Goal: Transaction & Acquisition: Purchase product/service

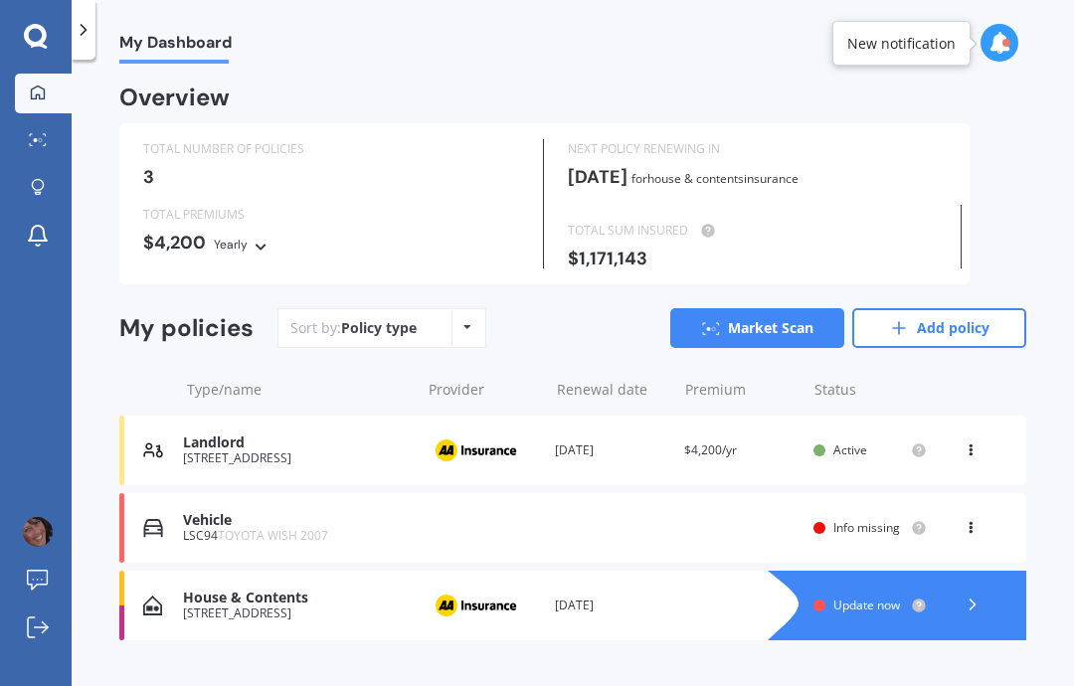
scroll to position [80, 0]
click at [979, 594] on icon at bounding box center [972, 604] width 20 height 20
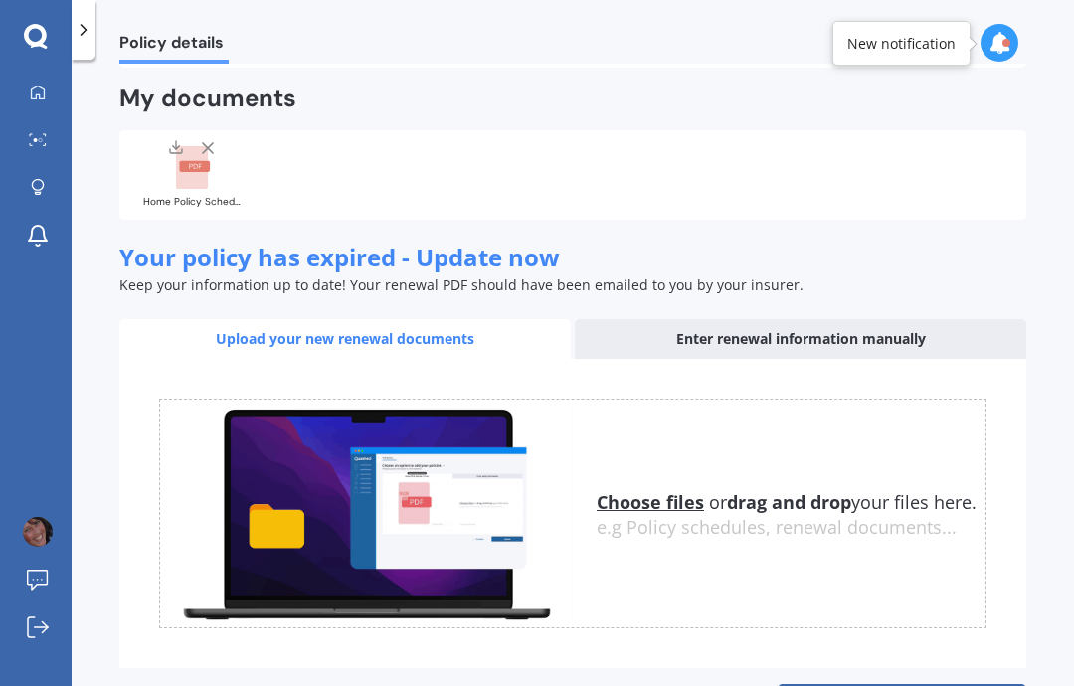
scroll to position [510, 0]
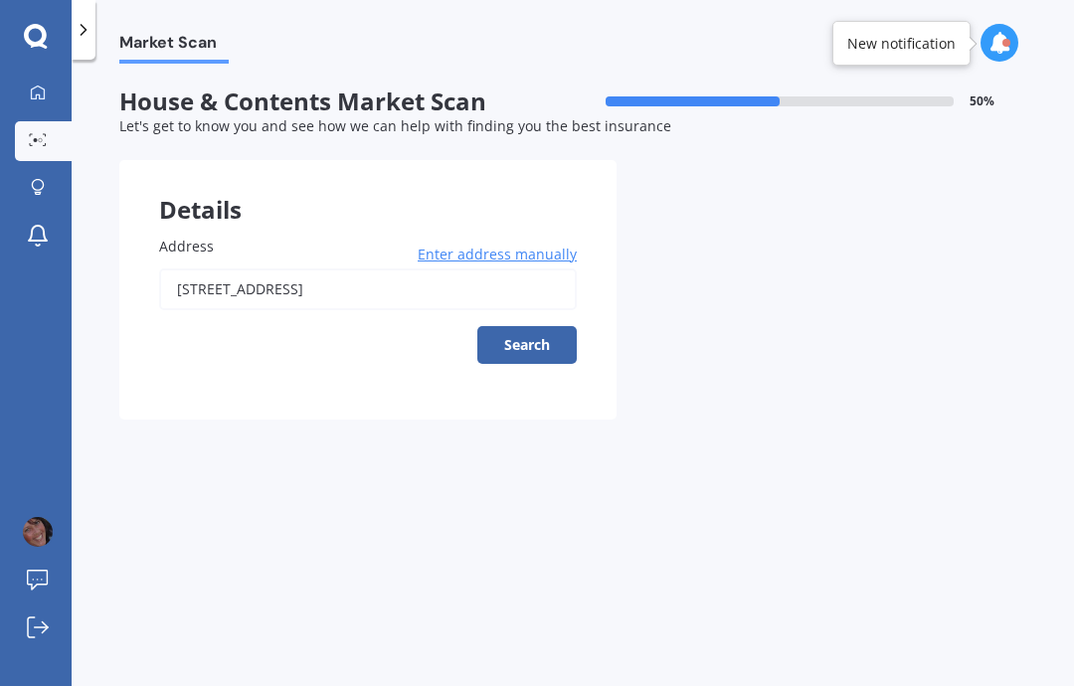
click at [543, 326] on button "Search" at bounding box center [526, 345] width 99 height 38
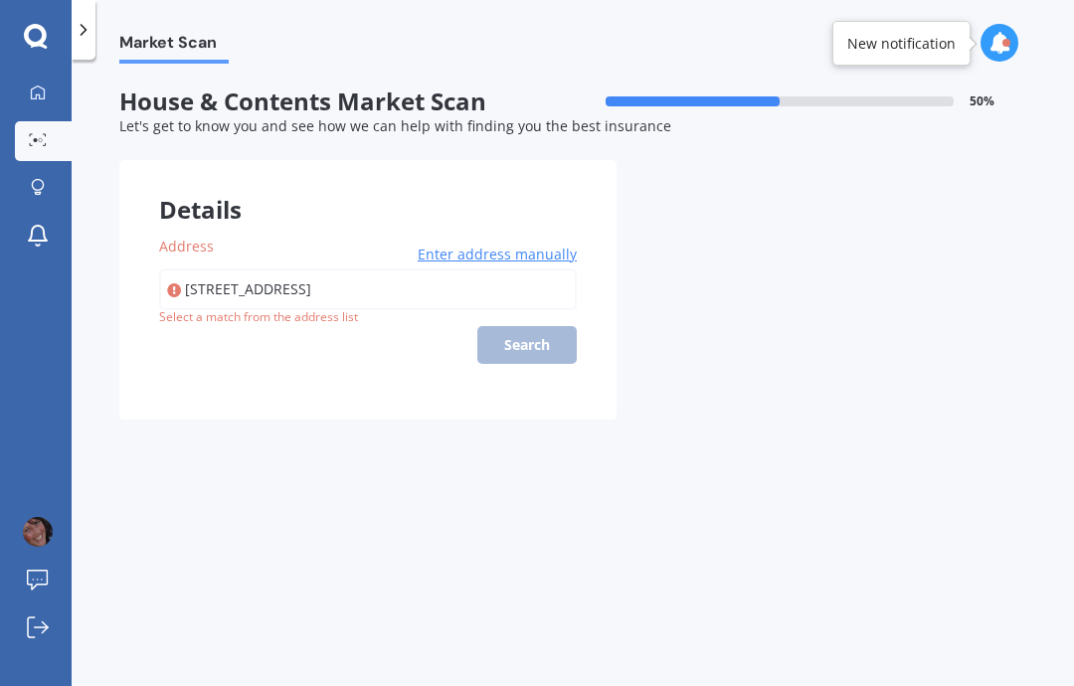
type input "[STREET_ADDRESS]"
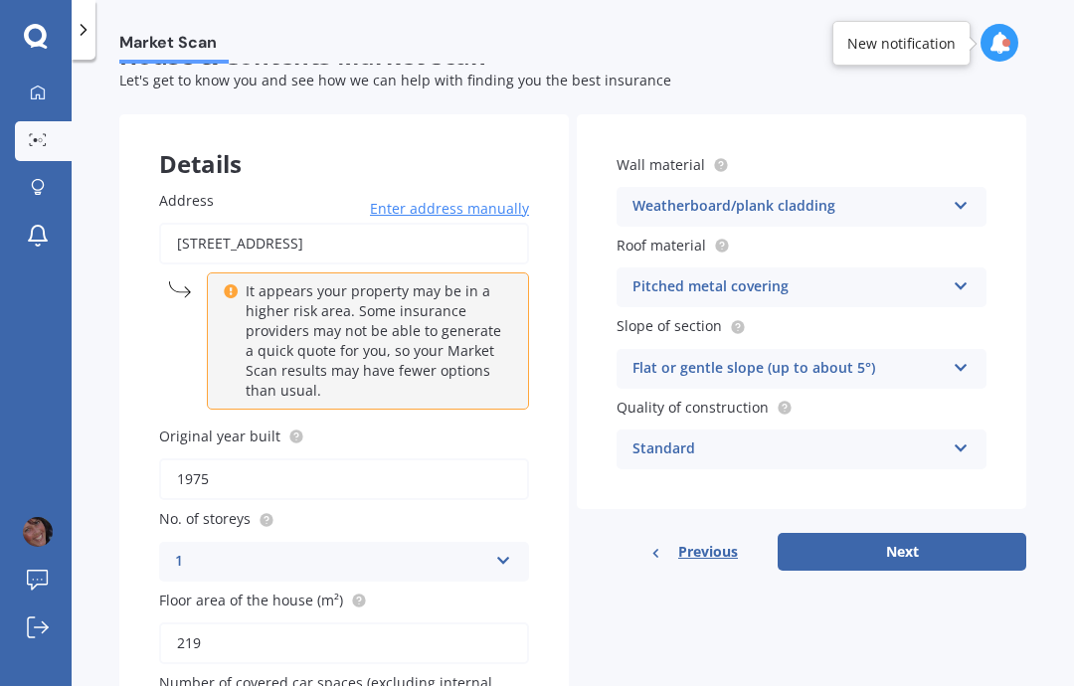
scroll to position [23, 0]
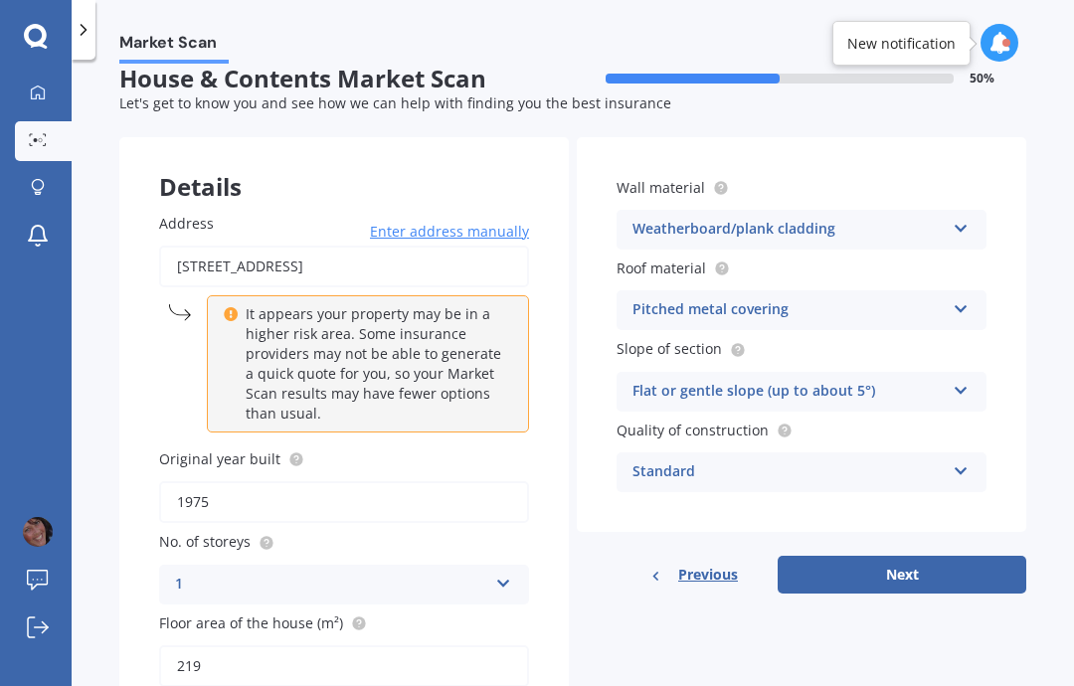
click at [965, 218] on icon at bounding box center [960, 225] width 17 height 14
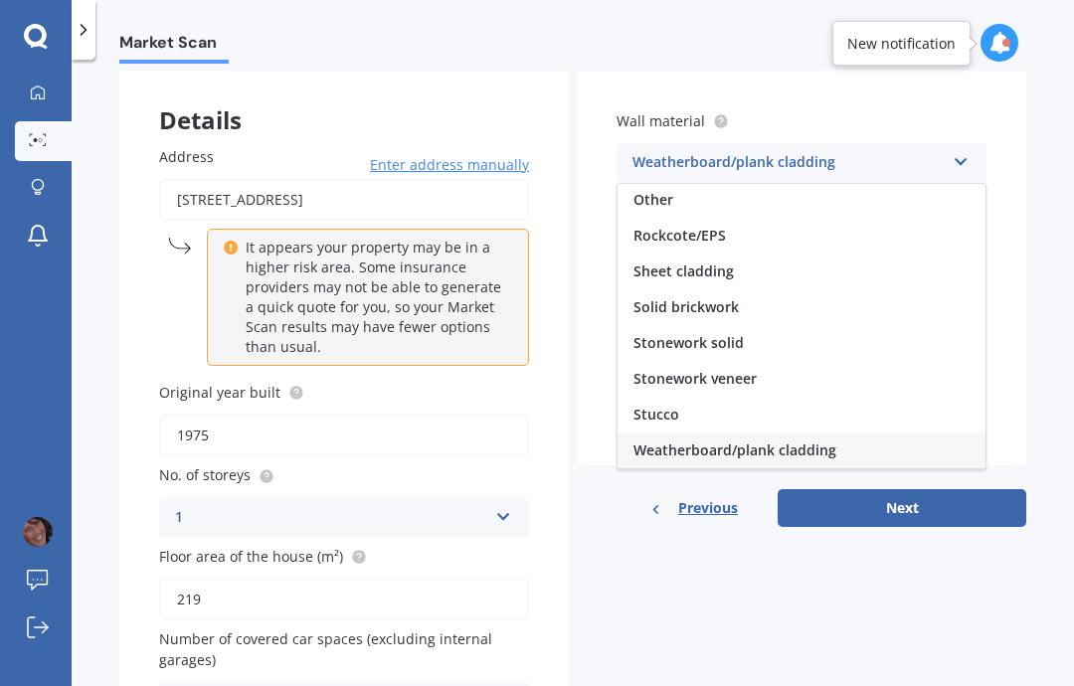
scroll to position [93, 0]
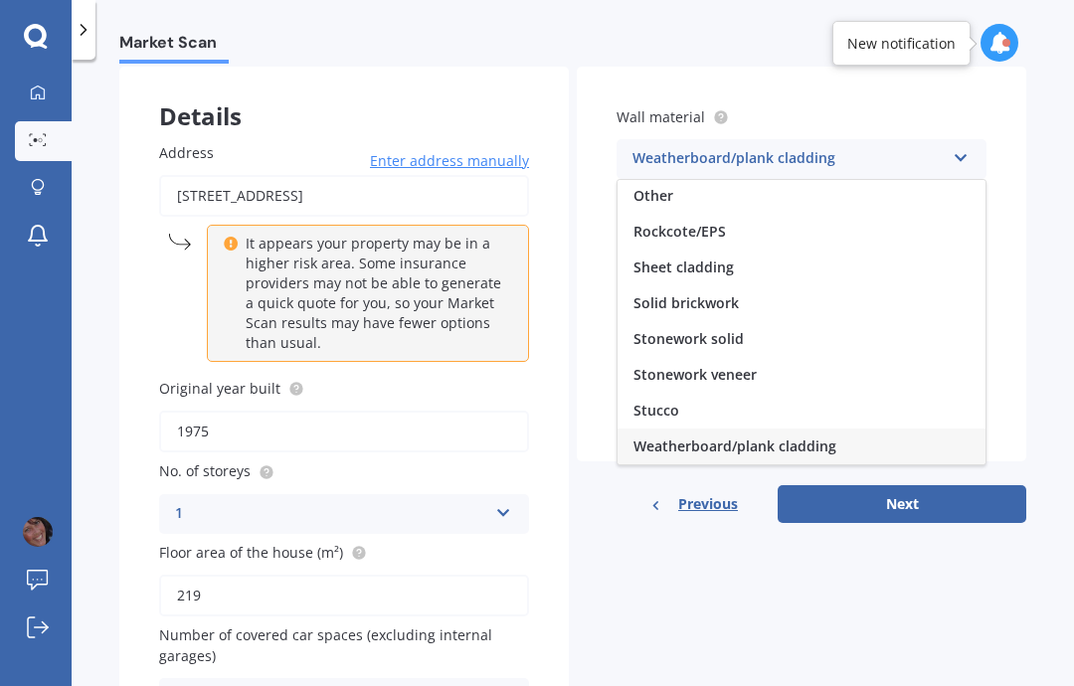
click at [660, 401] on span "Stucco" at bounding box center [656, 410] width 46 height 19
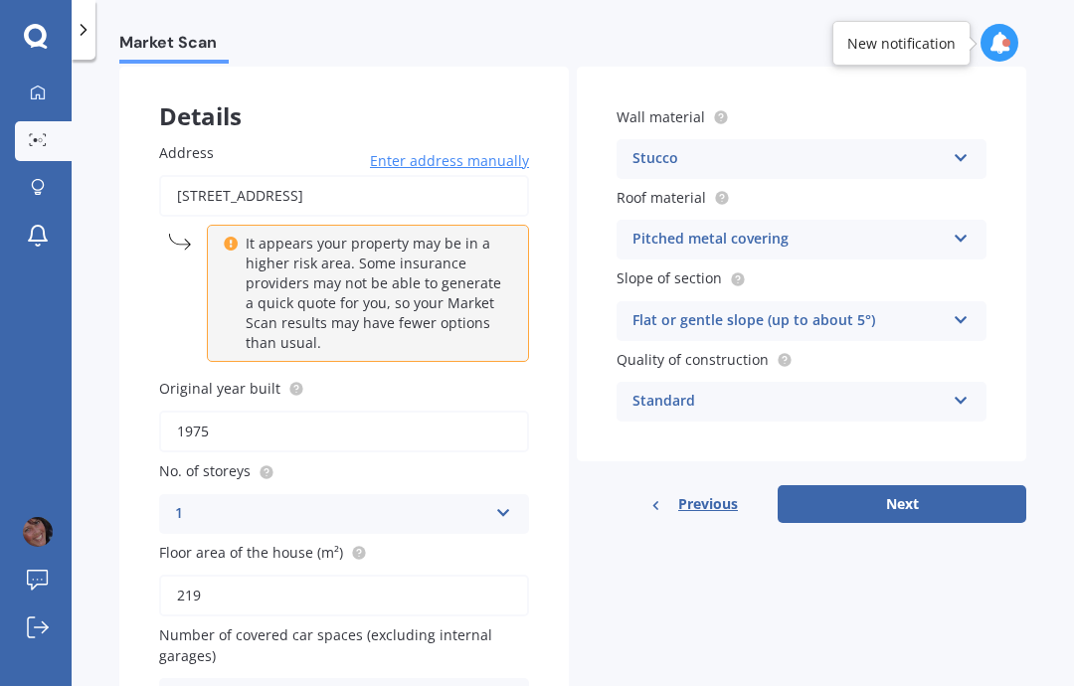
click at [962, 147] on icon at bounding box center [960, 154] width 17 height 14
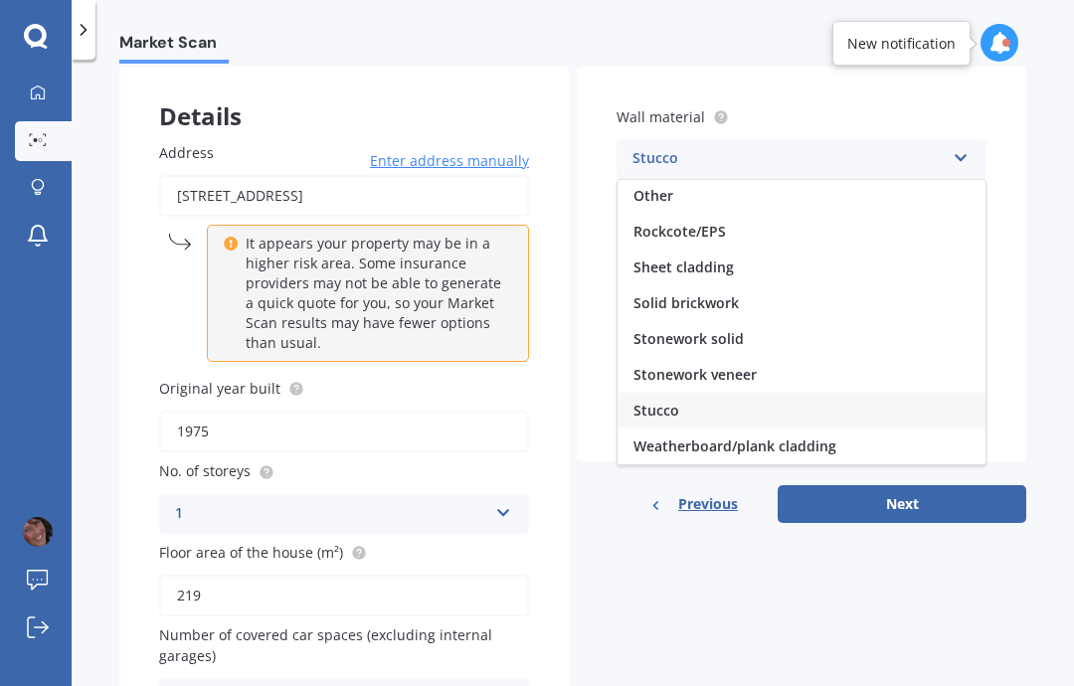
click at [657, 186] on span "Other" at bounding box center [653, 195] width 40 height 19
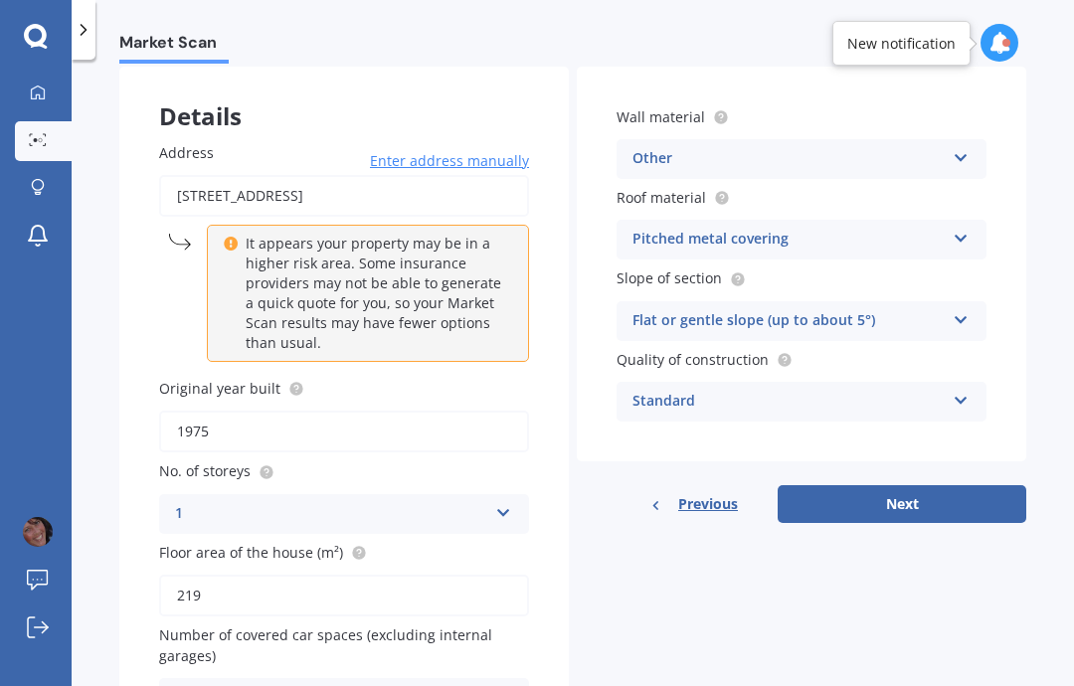
click at [905, 485] on button "Next" at bounding box center [901, 504] width 249 height 38
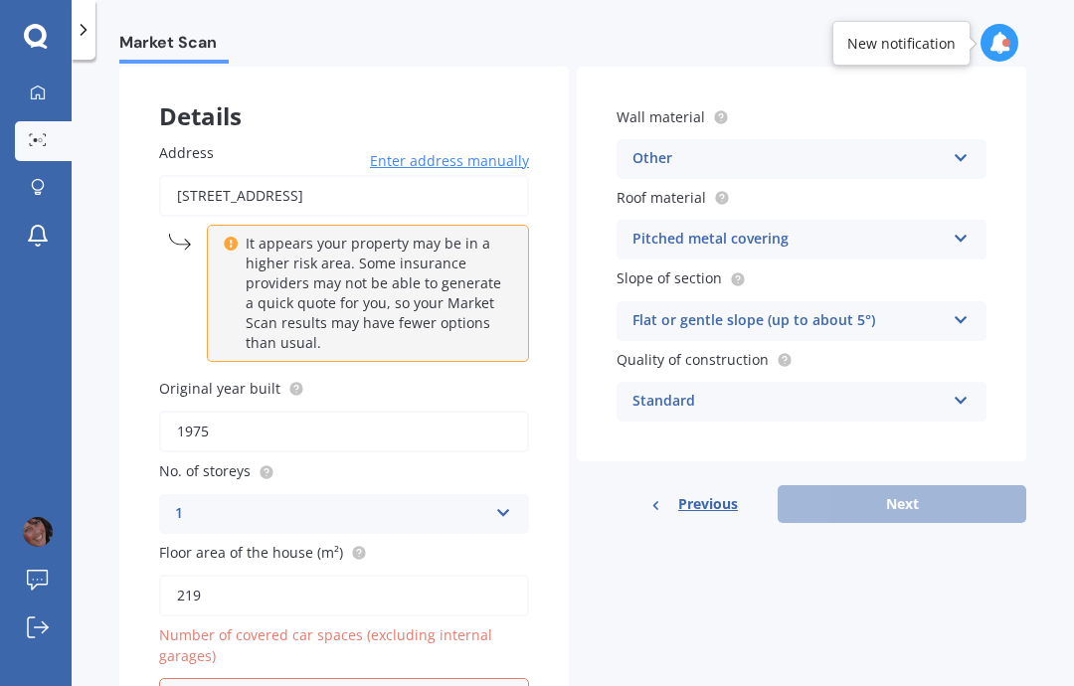
click at [506, 685] on icon at bounding box center [502, 694] width 17 height 14
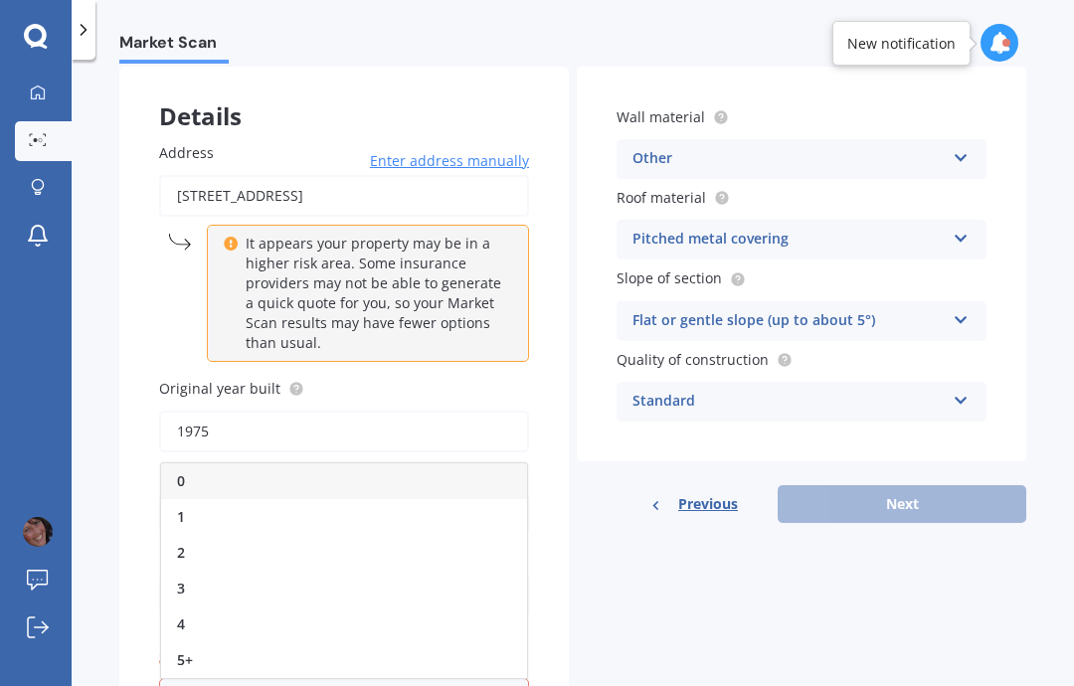
click at [189, 535] on div "2" at bounding box center [344, 553] width 366 height 36
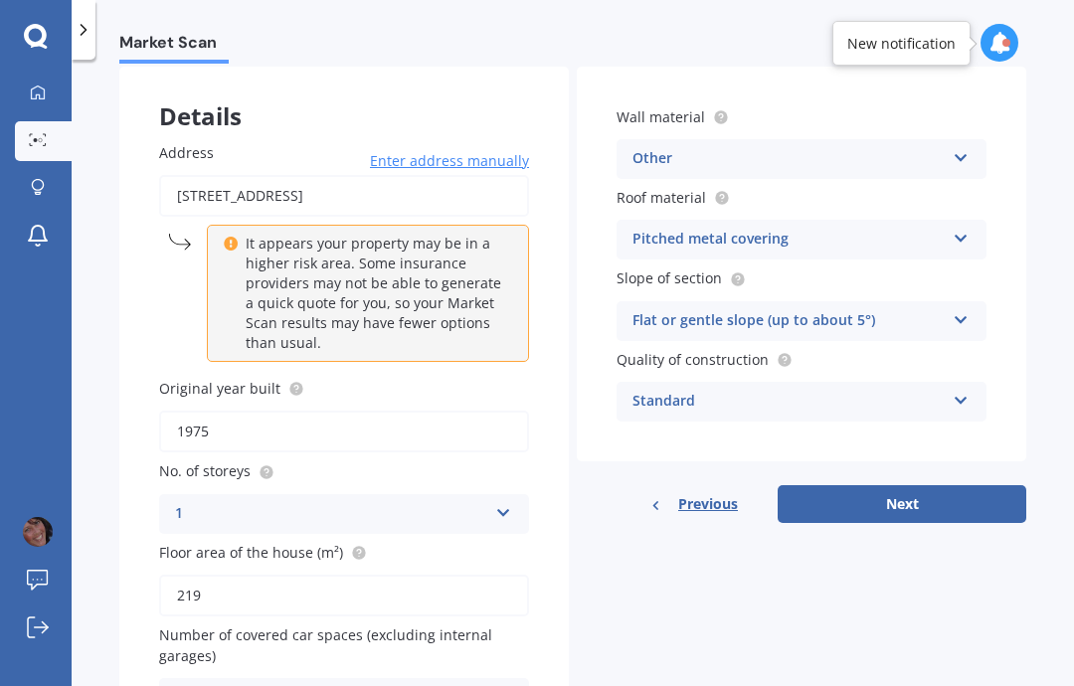
click at [911, 485] on button "Next" at bounding box center [901, 504] width 249 height 38
select select "12"
select select "06"
select select "1973"
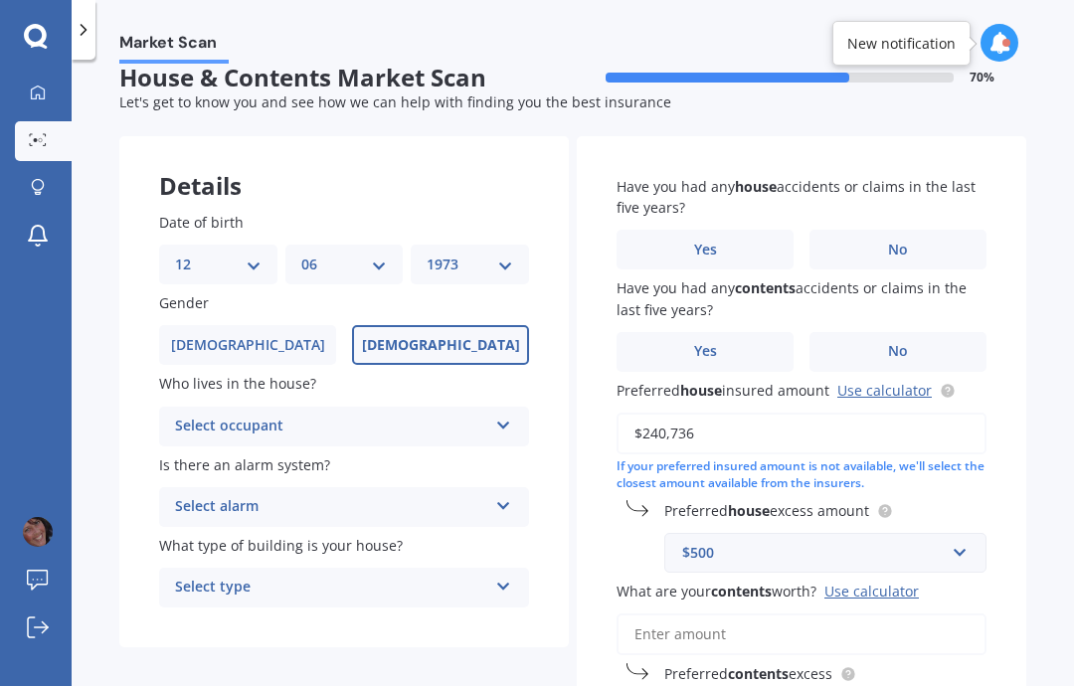
scroll to position [0, 0]
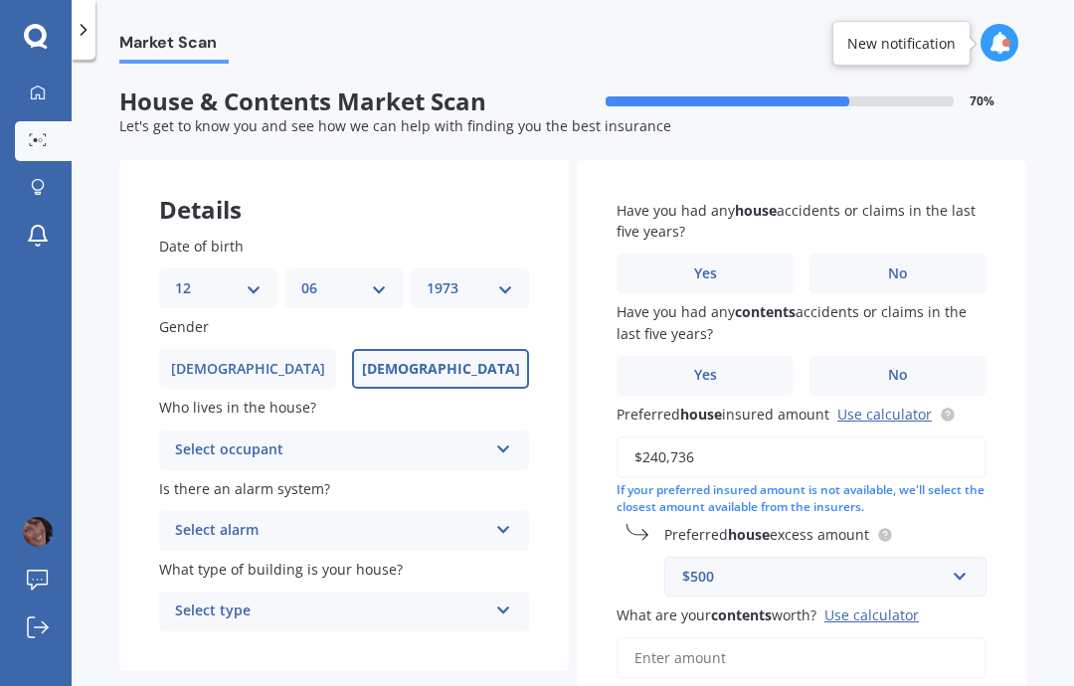
click at [505, 438] on icon at bounding box center [503, 445] width 17 height 14
click at [227, 471] on div "Owner" at bounding box center [344, 489] width 368 height 36
click at [502, 519] on icon at bounding box center [503, 526] width 17 height 14
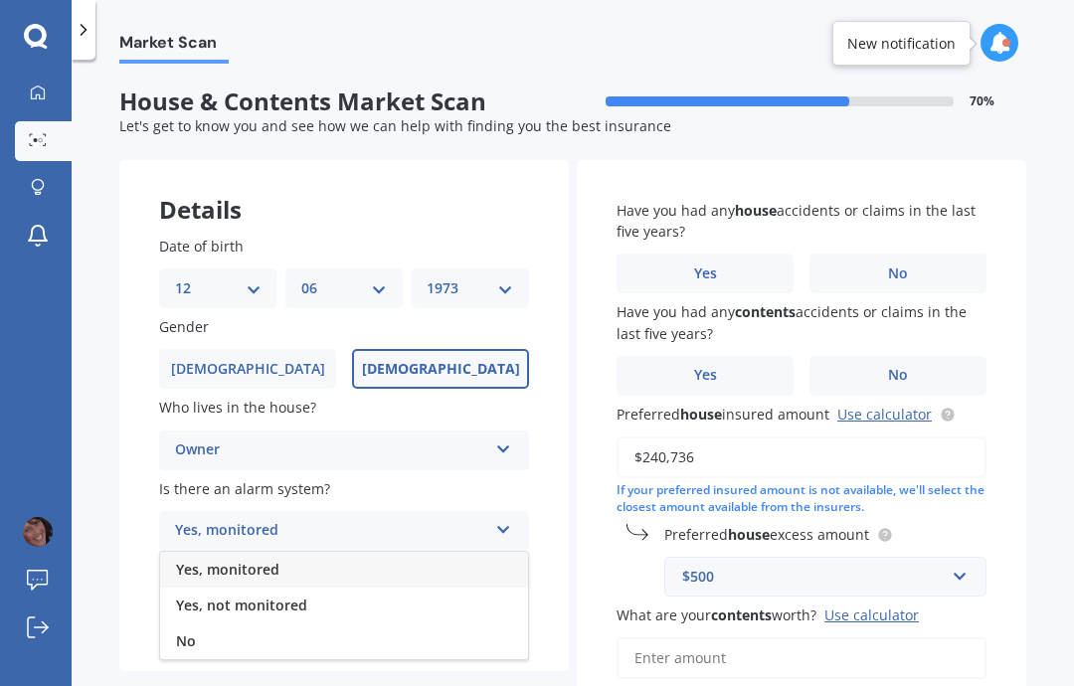
click at [194, 631] on span "No" at bounding box center [186, 640] width 20 height 19
click at [505, 599] on icon at bounding box center [503, 606] width 17 height 14
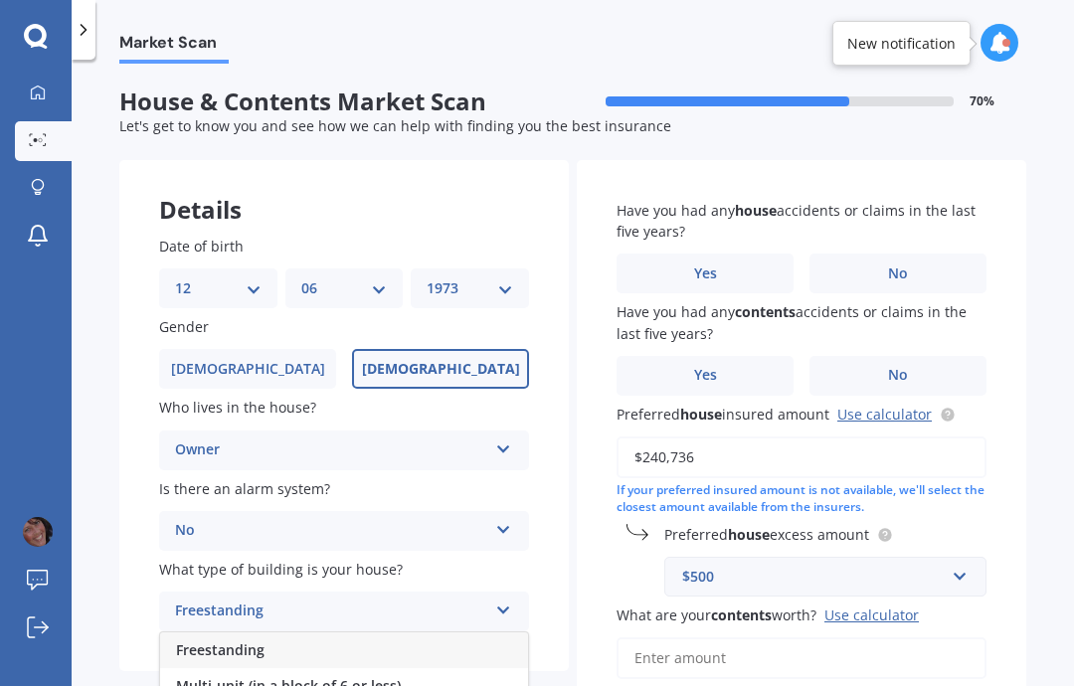
click at [243, 640] on span "Freestanding" at bounding box center [220, 649] width 88 height 19
click at [511, 599] on icon at bounding box center [503, 606] width 17 height 14
click at [268, 632] on div "Freestanding" at bounding box center [344, 650] width 368 height 36
click at [905, 265] on span "No" at bounding box center [898, 273] width 20 height 17
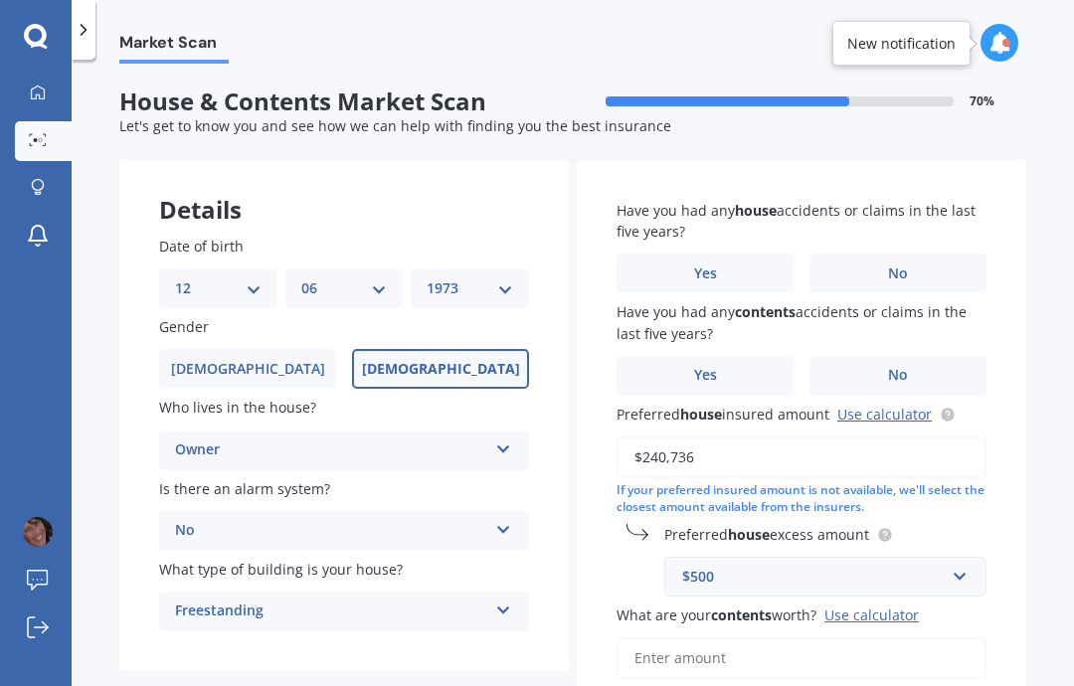
click at [0, 0] on input "No" at bounding box center [0, 0] width 0 height 0
click at [904, 367] on span "No" at bounding box center [898, 375] width 20 height 17
click at [0, 0] on input "No" at bounding box center [0, 0] width 0 height 0
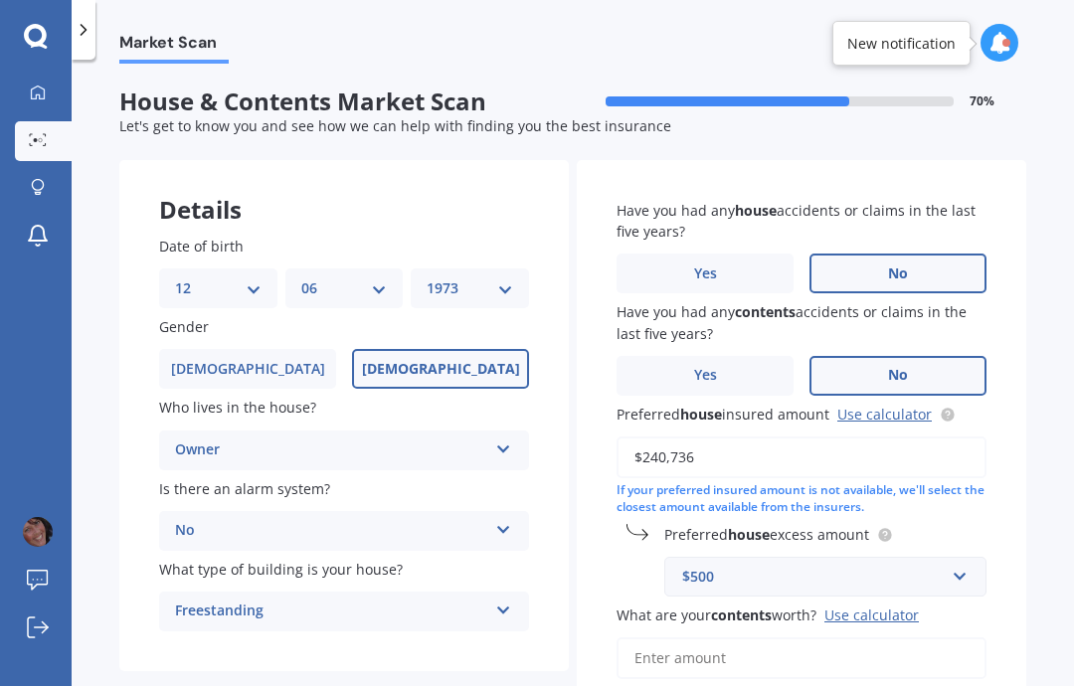
click at [743, 436] on input "$240,736" at bounding box center [801, 457] width 370 height 42
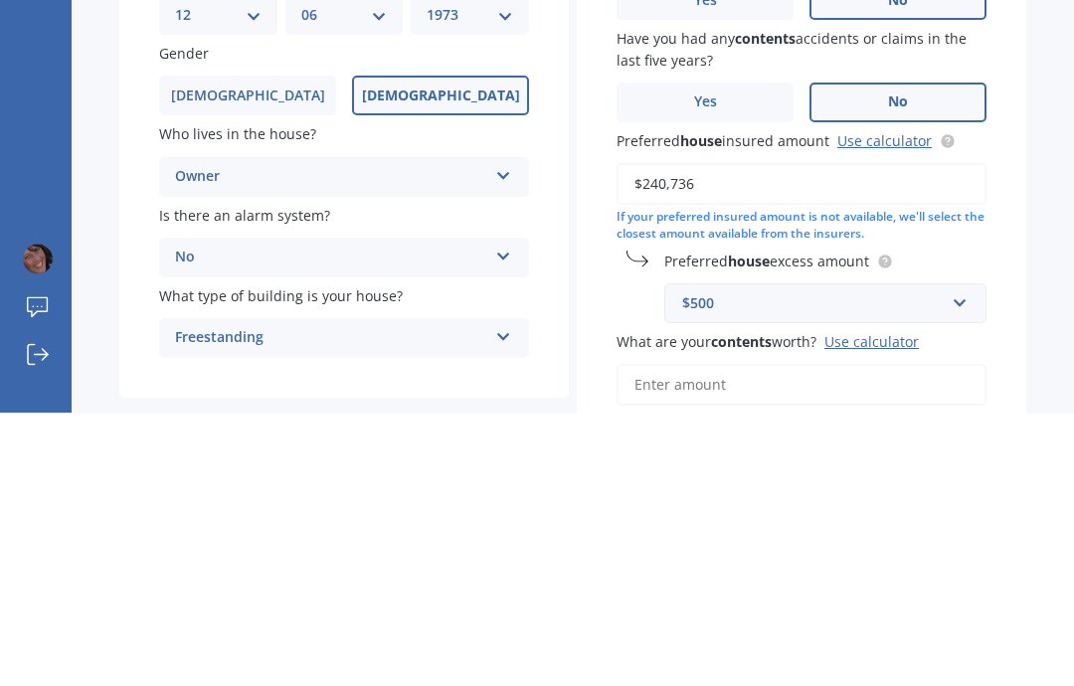
click at [908, 405] on link "Use calculator" at bounding box center [884, 414] width 94 height 19
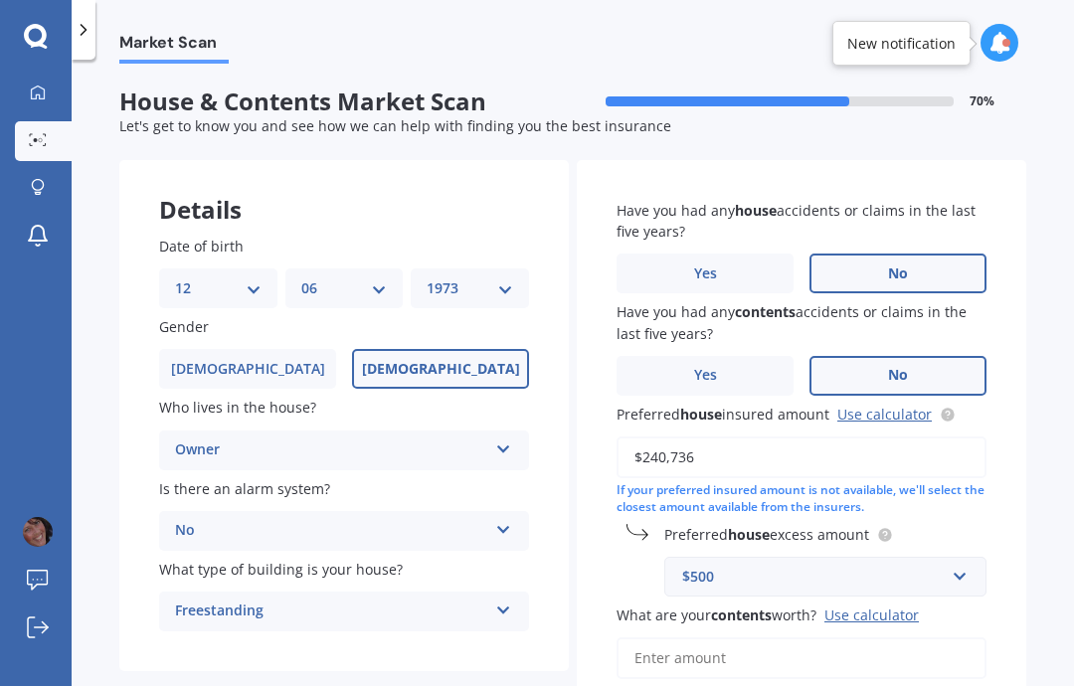
click at [723, 436] on input "$240,736" at bounding box center [801, 457] width 370 height 42
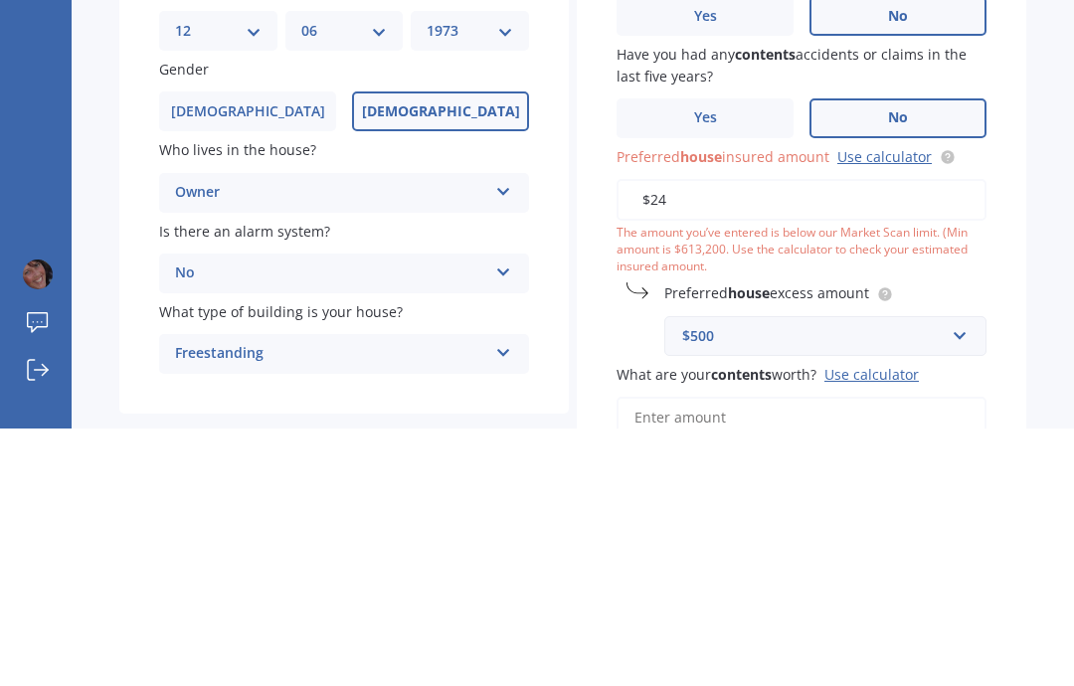
type input "$2"
type input "$1,200,000"
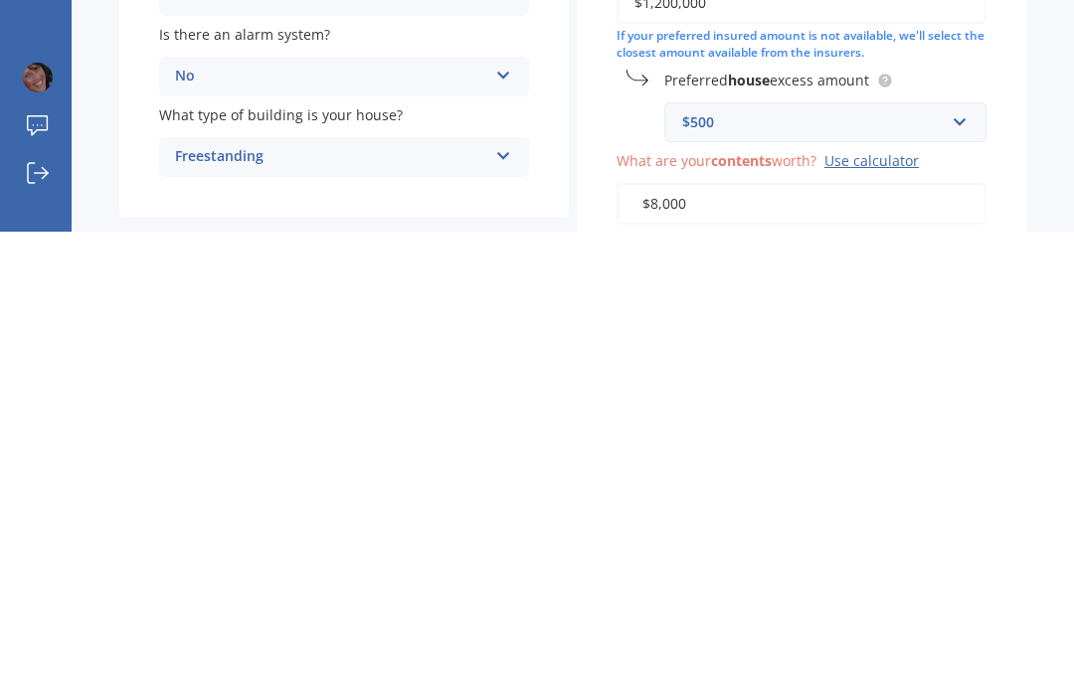
type input "$80,000"
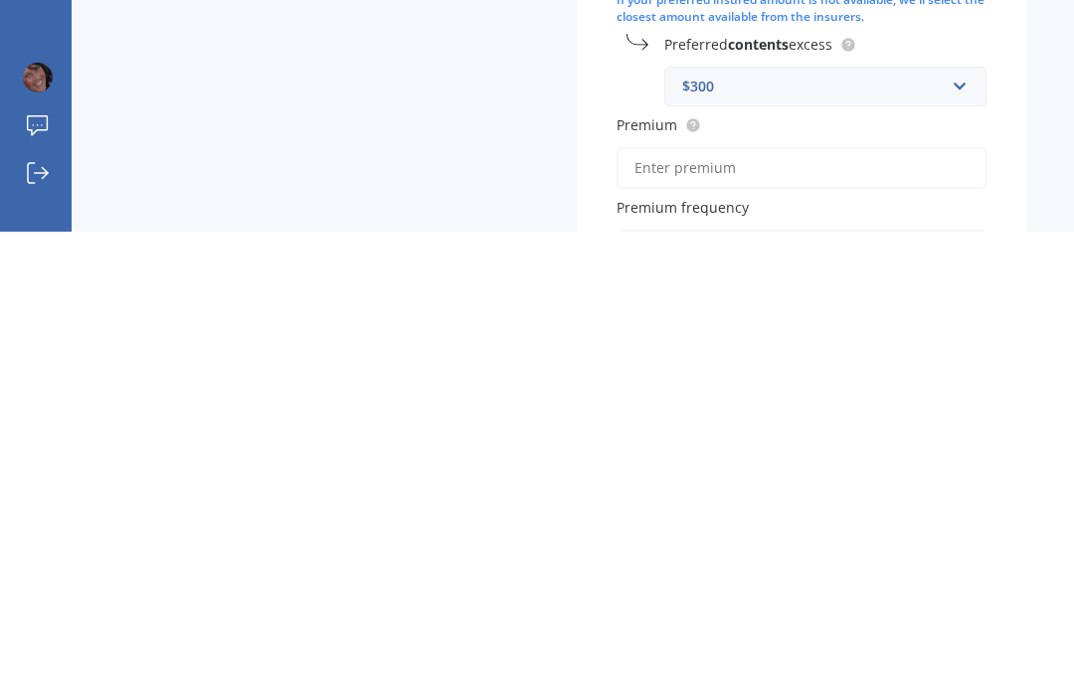
scroll to position [243, 0]
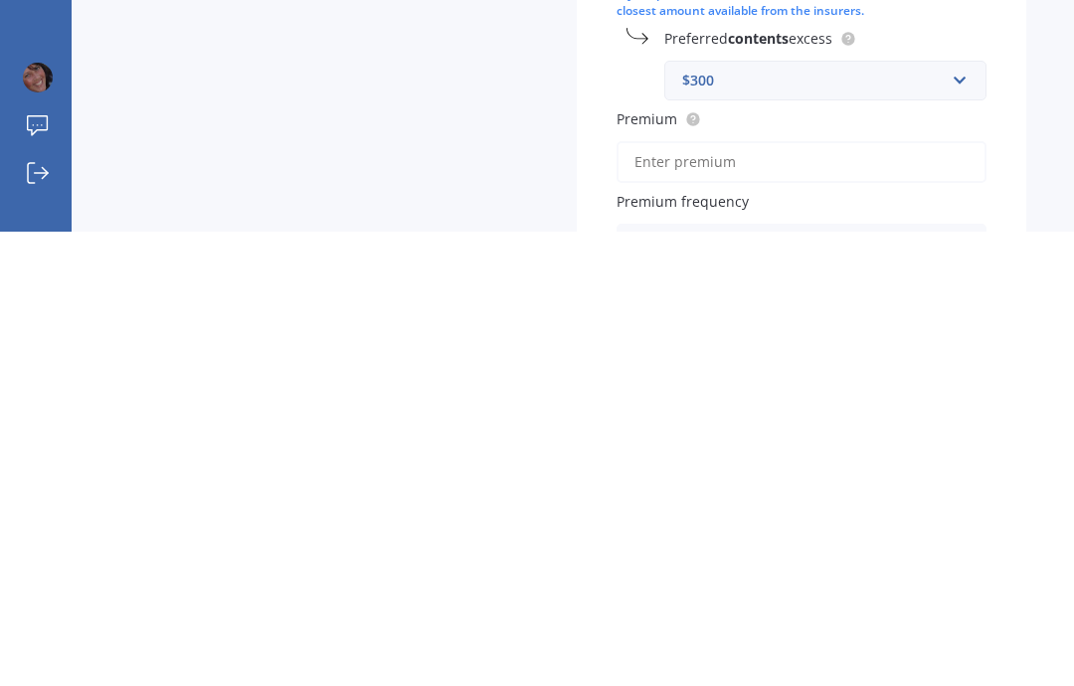
click at [966, 685] on icon at bounding box center [960, 693] width 17 height 14
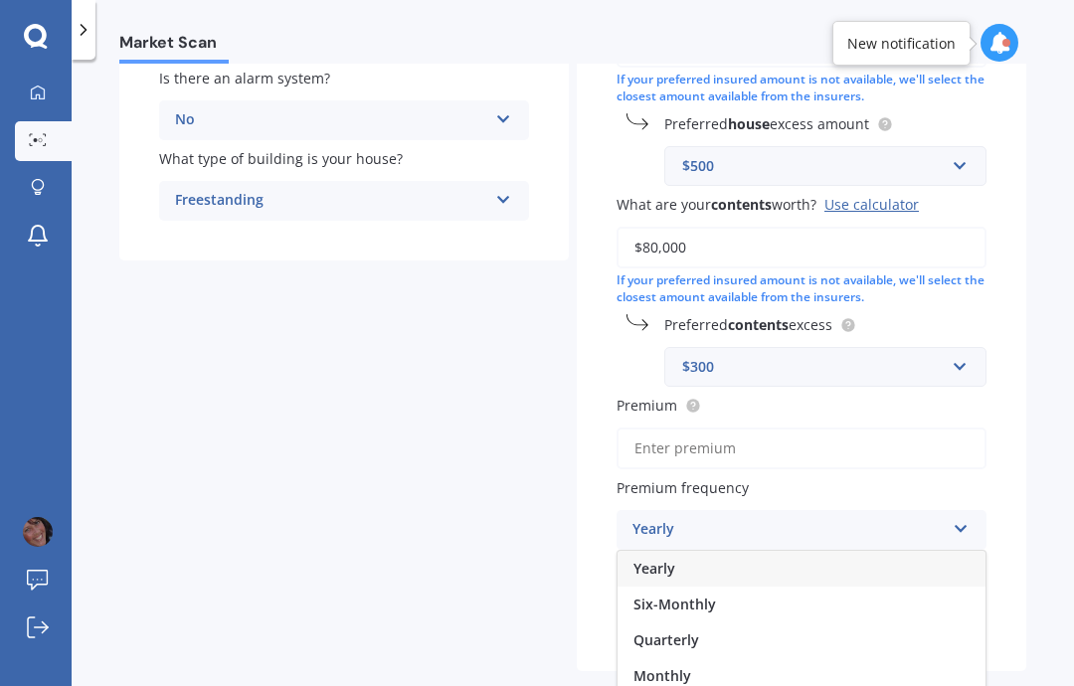
scroll to position [408, 0]
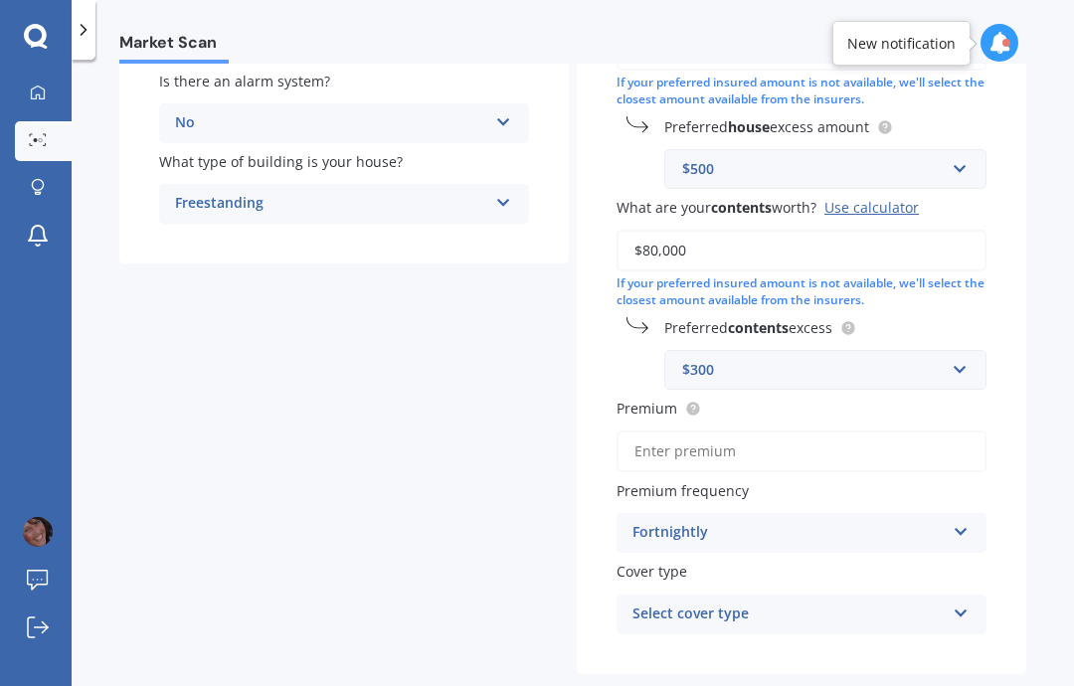
click at [963, 602] on icon at bounding box center [960, 609] width 17 height 14
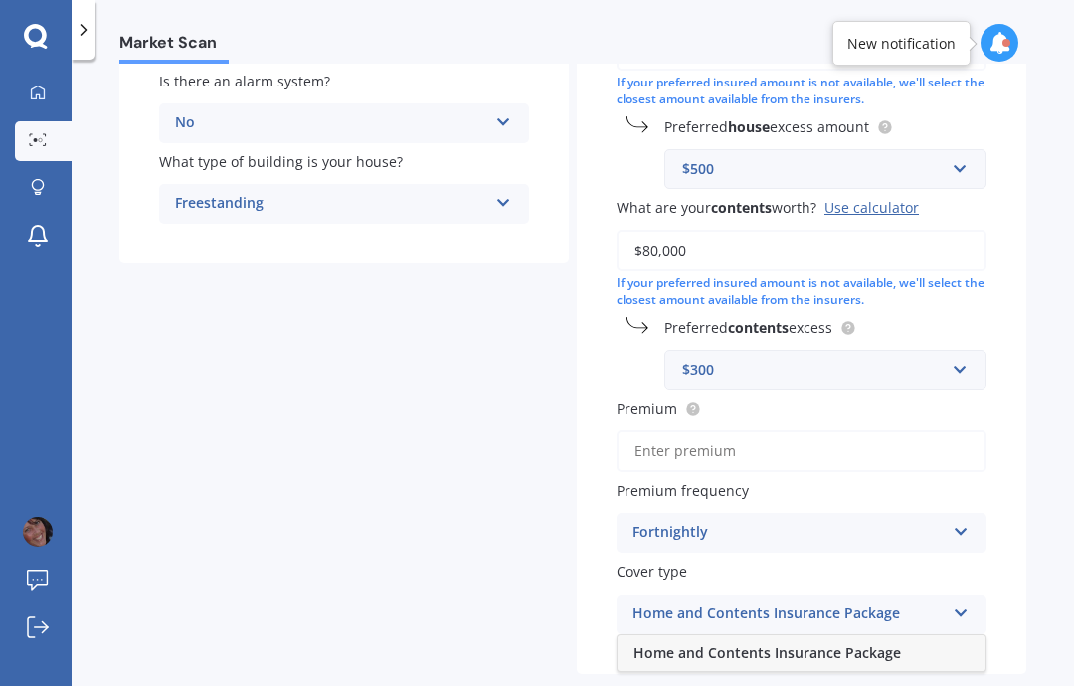
click at [831, 643] on span "Home and Contents Insurance Package" at bounding box center [766, 652] width 267 height 19
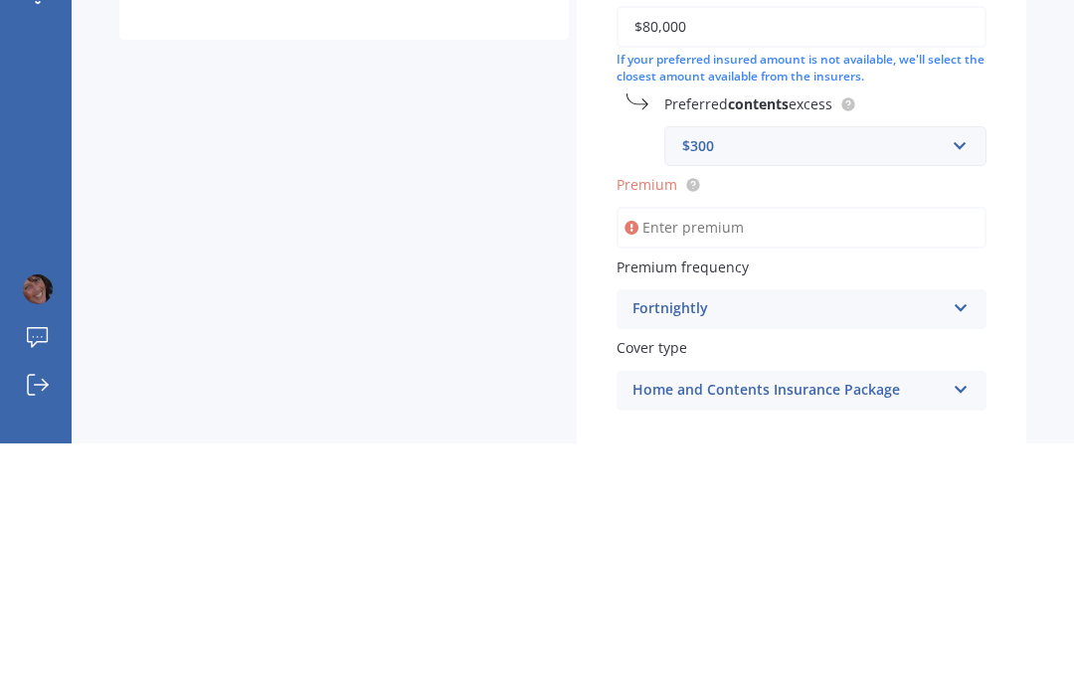
scroll to position [390, 0]
click at [649, 417] on span "Premium" at bounding box center [646, 426] width 61 height 19
click at [649, 448] on input "Premium" at bounding box center [801, 469] width 370 height 42
click at [651, 417] on span "Premium" at bounding box center [646, 426] width 61 height 19
click at [651, 448] on input "Premium" at bounding box center [801, 469] width 370 height 42
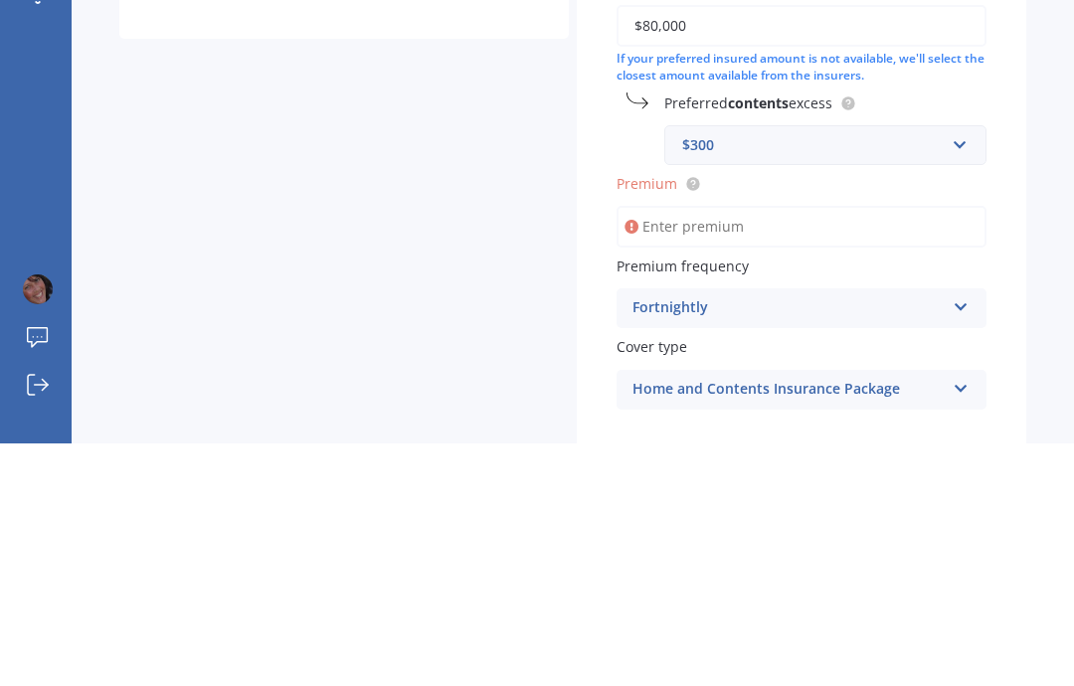
click at [954, 539] on icon at bounding box center [960, 546] width 17 height 14
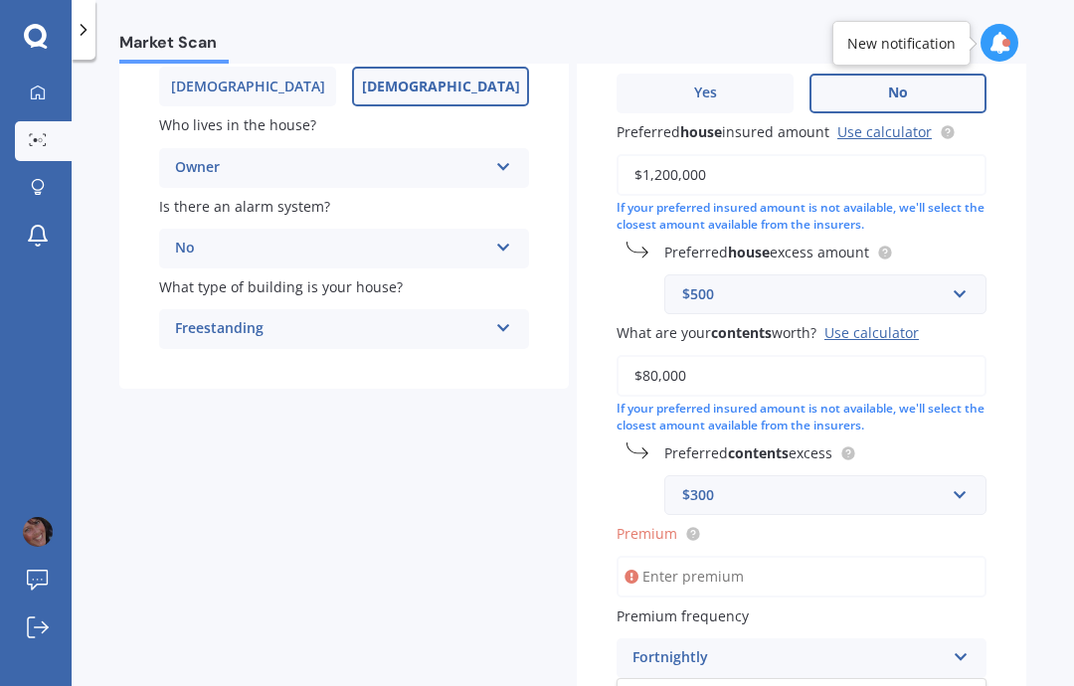
scroll to position [282, 0]
click at [961, 476] on input "text" at bounding box center [818, 495] width 304 height 38
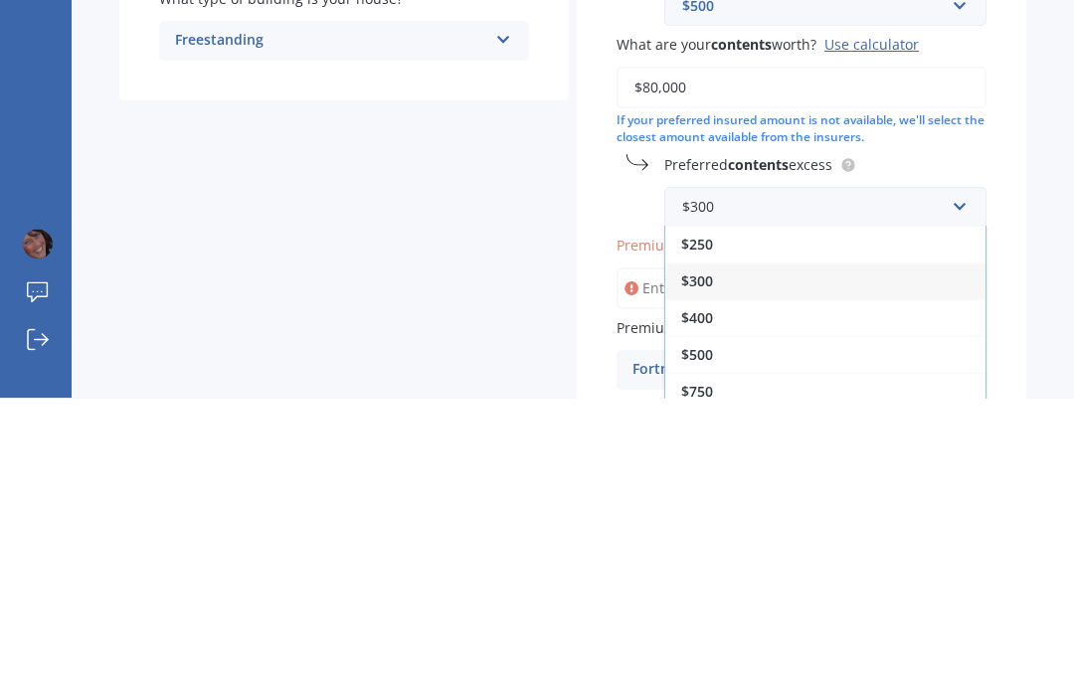
click at [725, 551] on div "$300" at bounding box center [825, 569] width 320 height 37
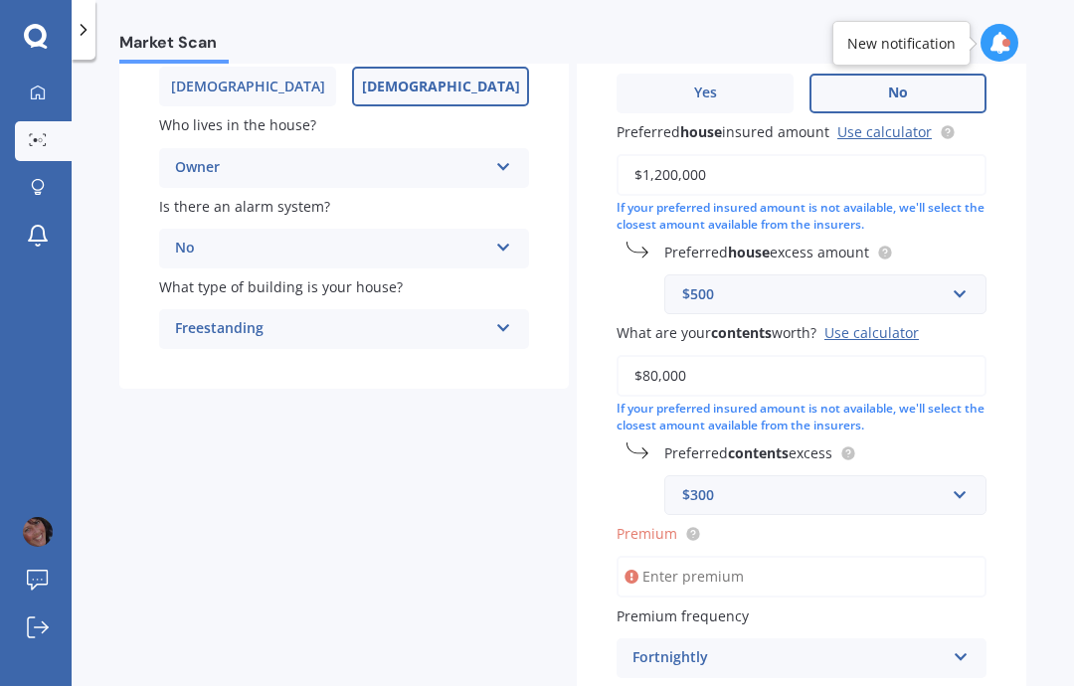
click at [656, 556] on input "Premium" at bounding box center [801, 577] width 370 height 42
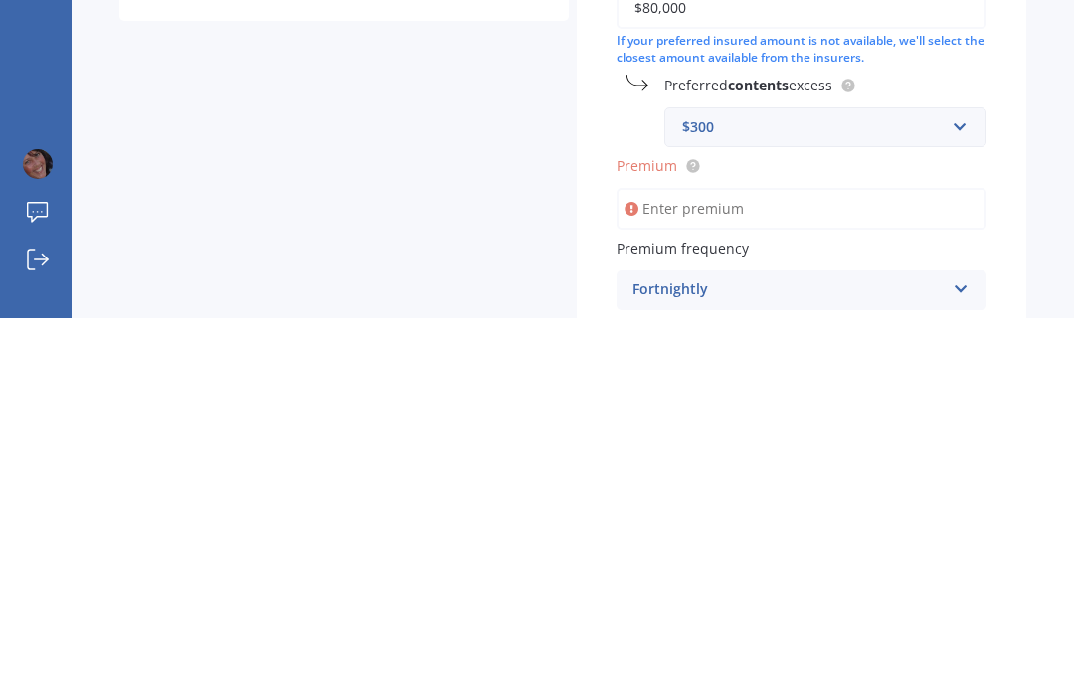
click at [696, 528] on circle at bounding box center [692, 534] width 13 height 13
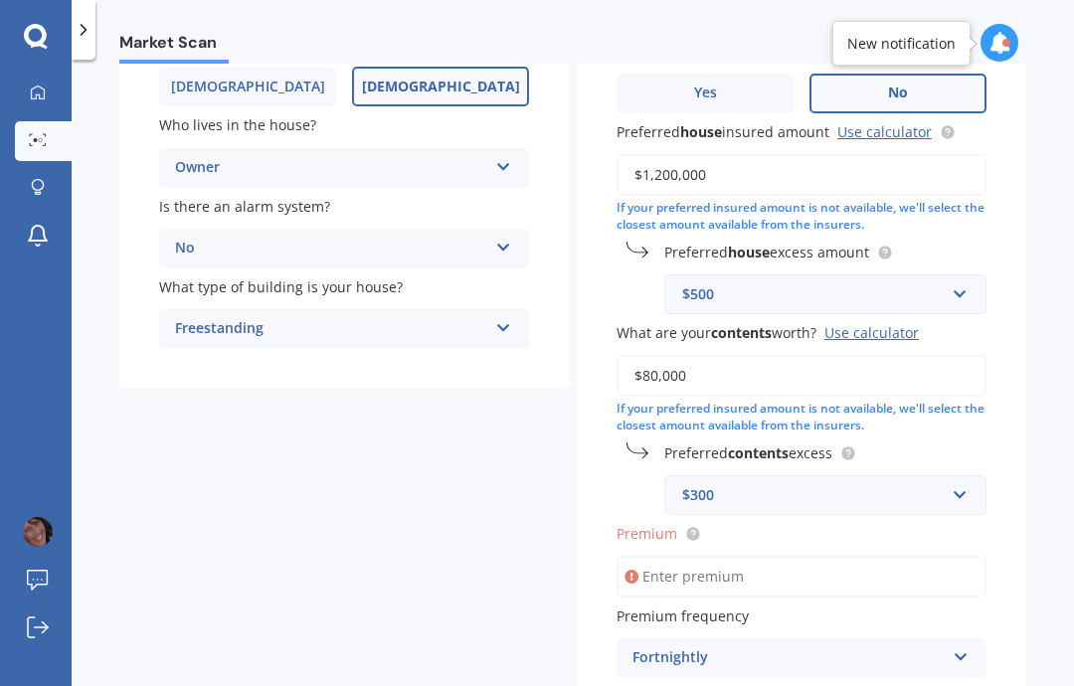
click at [699, 528] on circle at bounding box center [692, 534] width 13 height 13
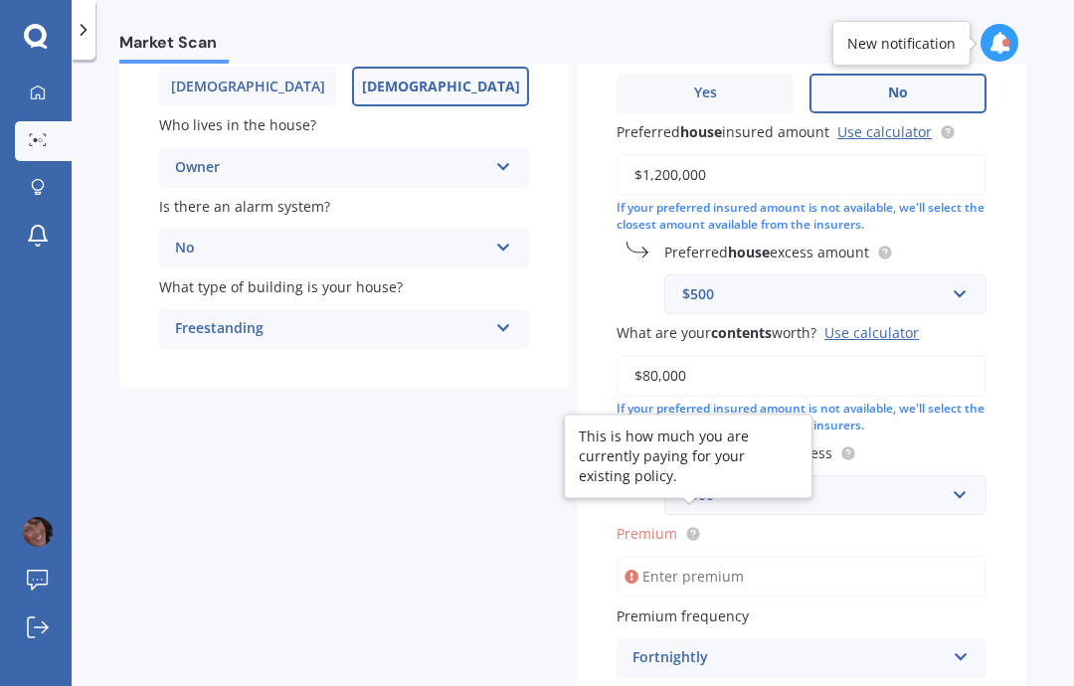
click at [683, 556] on input "Premium" at bounding box center [801, 577] width 370 height 42
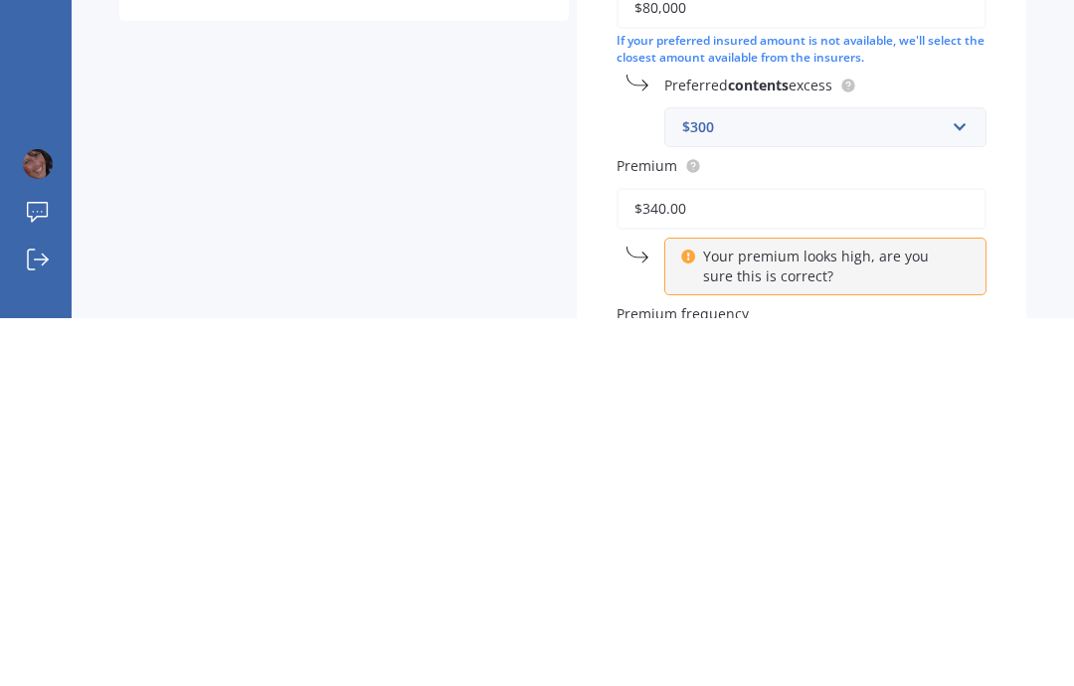
type input "$340.00"
click at [1054, 159] on div "Market Scan House & Contents Market Scan 70 % Let's get to know you and see how…" at bounding box center [573, 377] width 1002 height 626
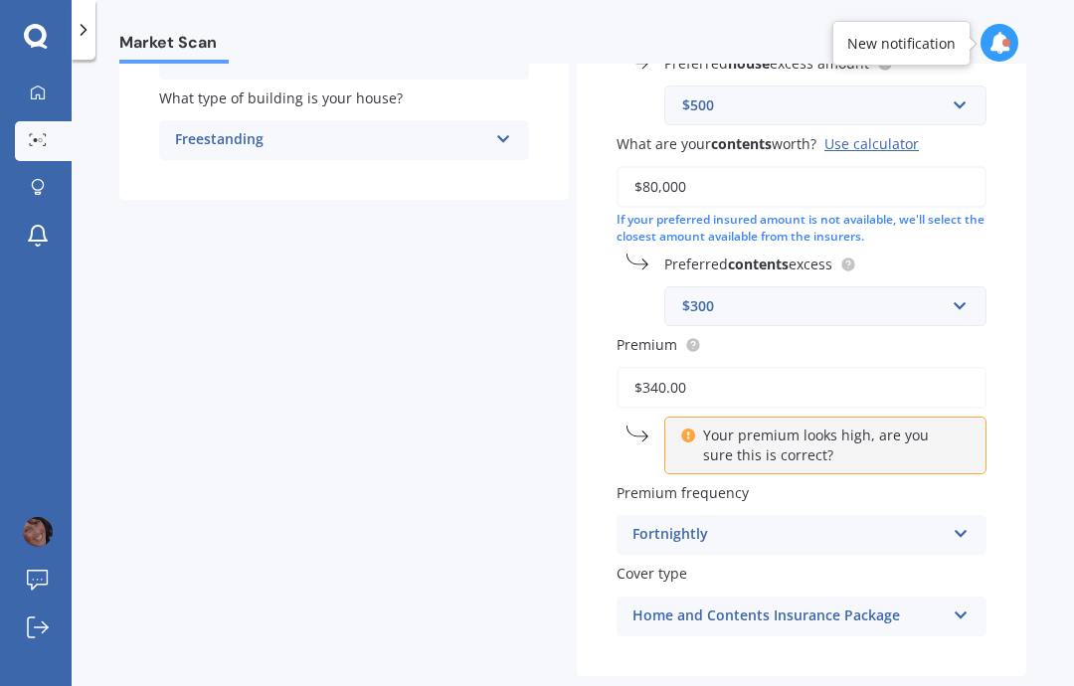
select select "12"
select select "06"
select select "1973"
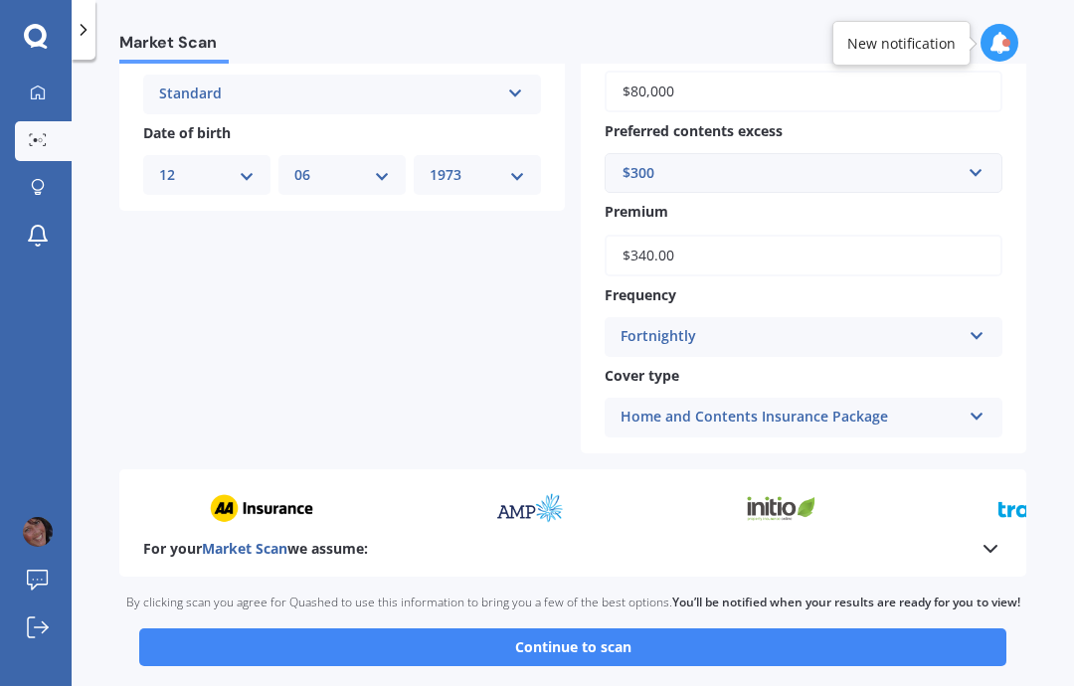
scroll to position [785, 0]
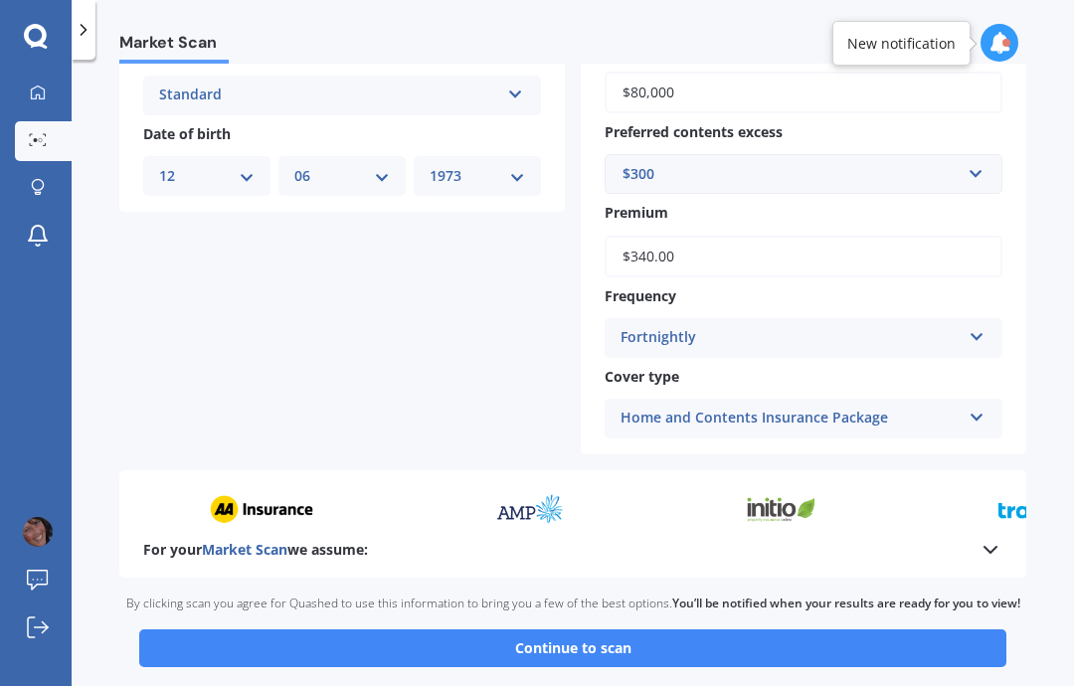
click at [605, 629] on button "Continue to scan" at bounding box center [572, 648] width 867 height 38
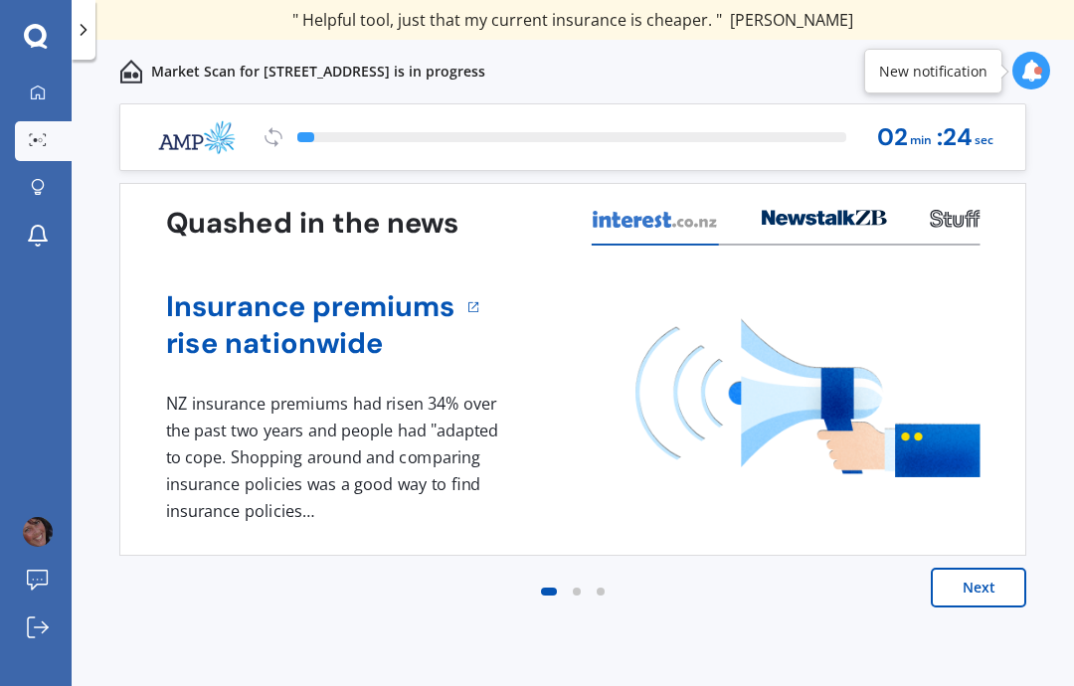
click at [983, 591] on button "Next" at bounding box center [977, 588] width 95 height 40
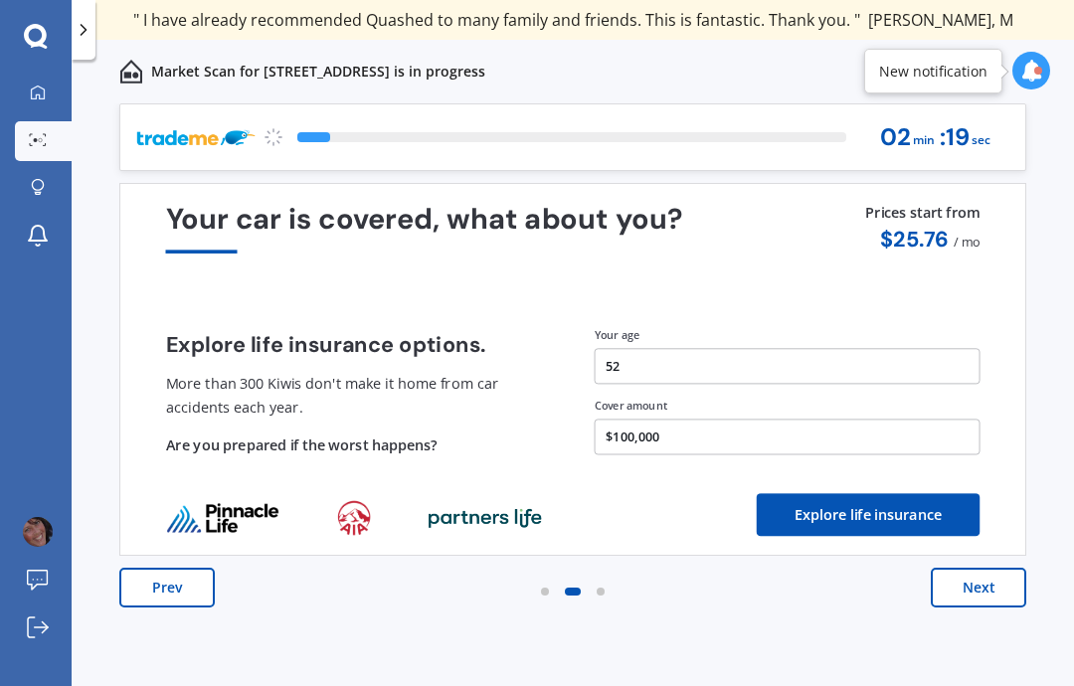
click at [979, 581] on button "Next" at bounding box center [977, 588] width 95 height 40
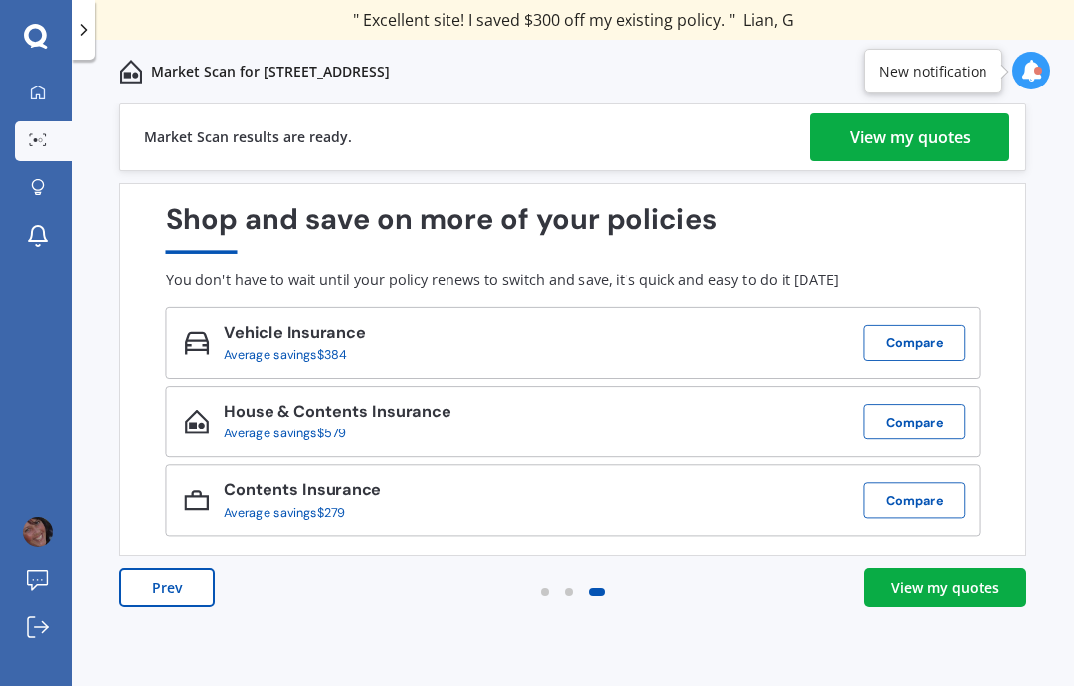
click at [945, 587] on div "View my quotes" at bounding box center [945, 588] width 108 height 20
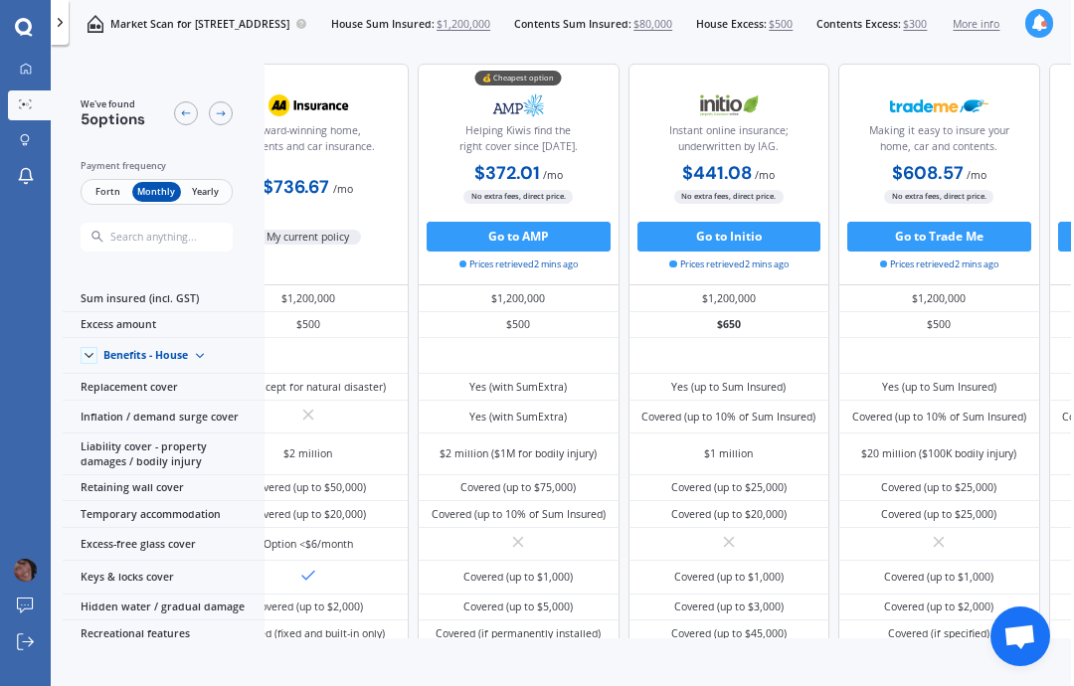
scroll to position [0, 80]
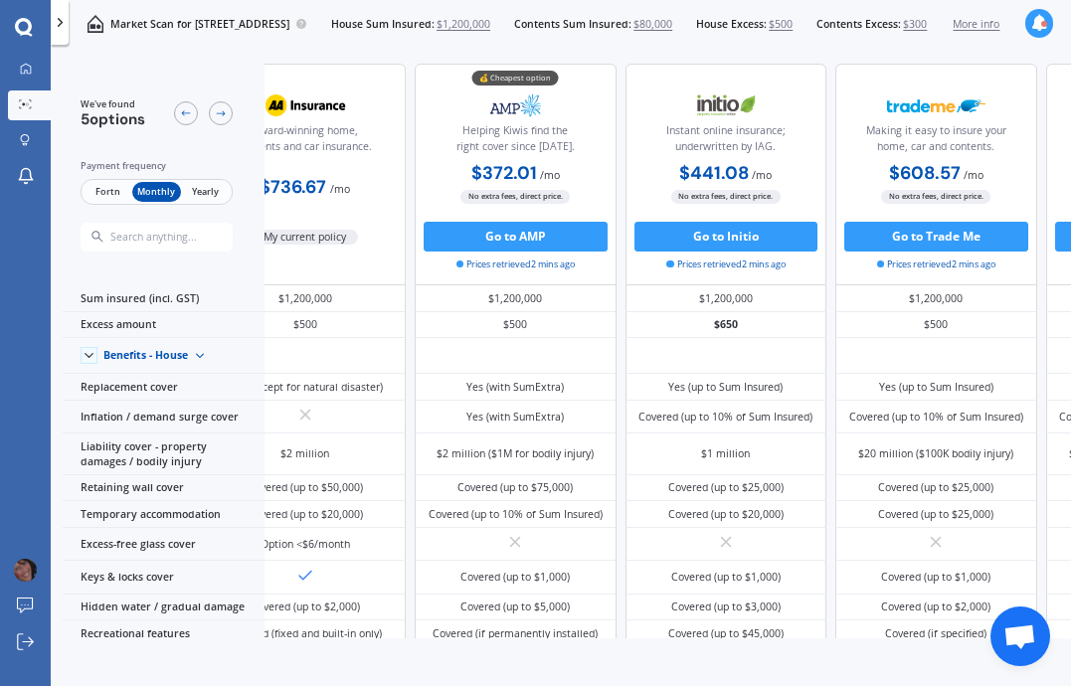
click at [523, 240] on button "Go to AMP" at bounding box center [515, 237] width 184 height 30
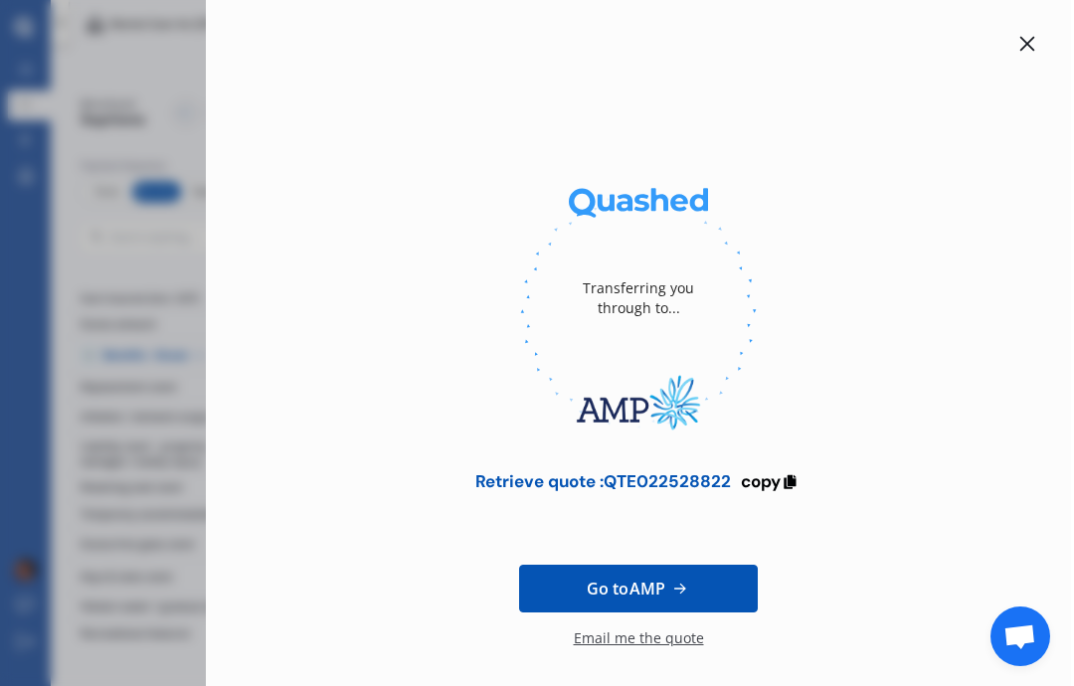
click at [625, 586] on span "Go to AMP" at bounding box center [625, 589] width 79 height 24
click at [792, 483] on icon at bounding box center [788, 479] width 17 height 14
